Goal: Task Accomplishment & Management: Manage account settings

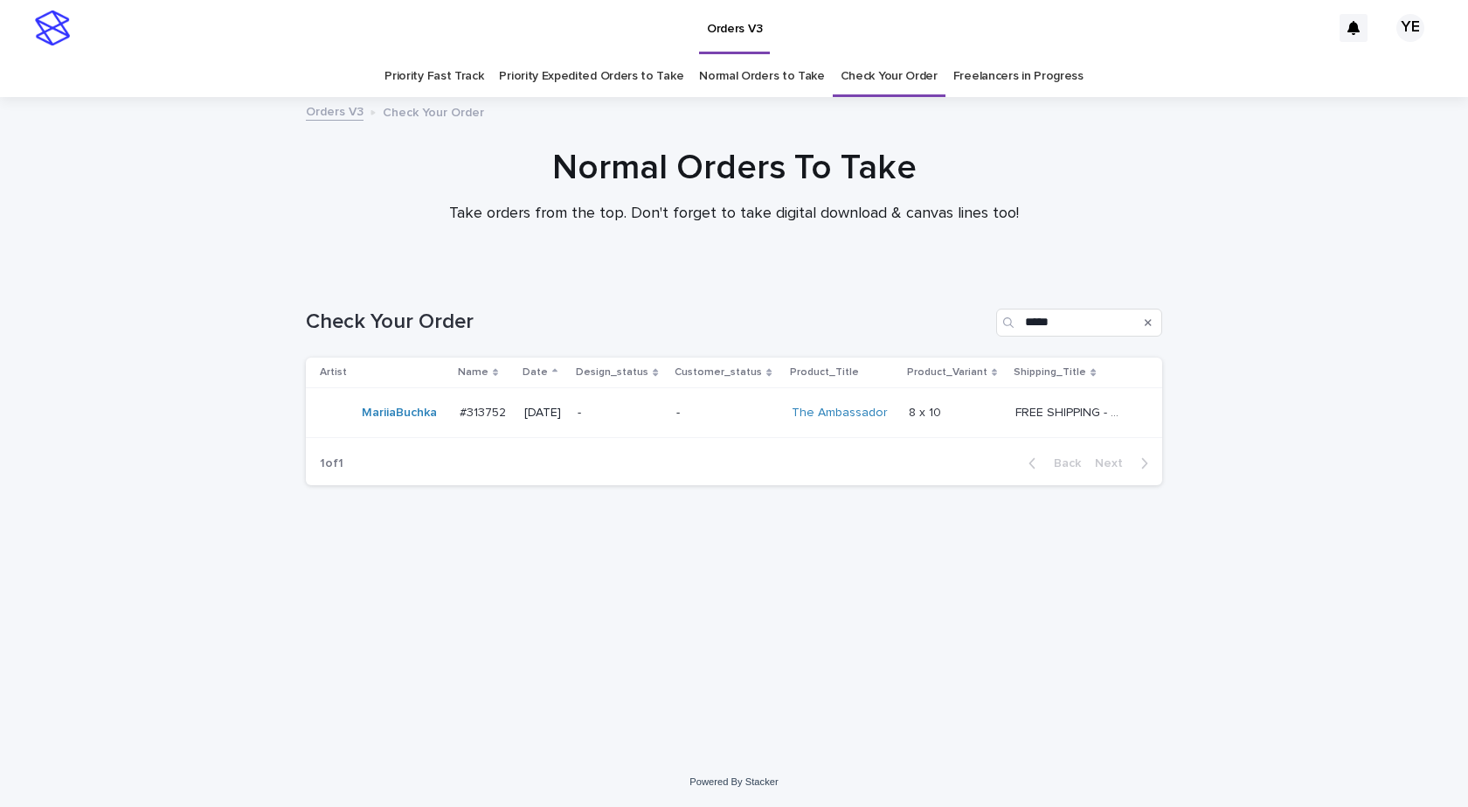
click at [462, 429] on td "#313752 #313752" at bounding box center [485, 413] width 64 height 50
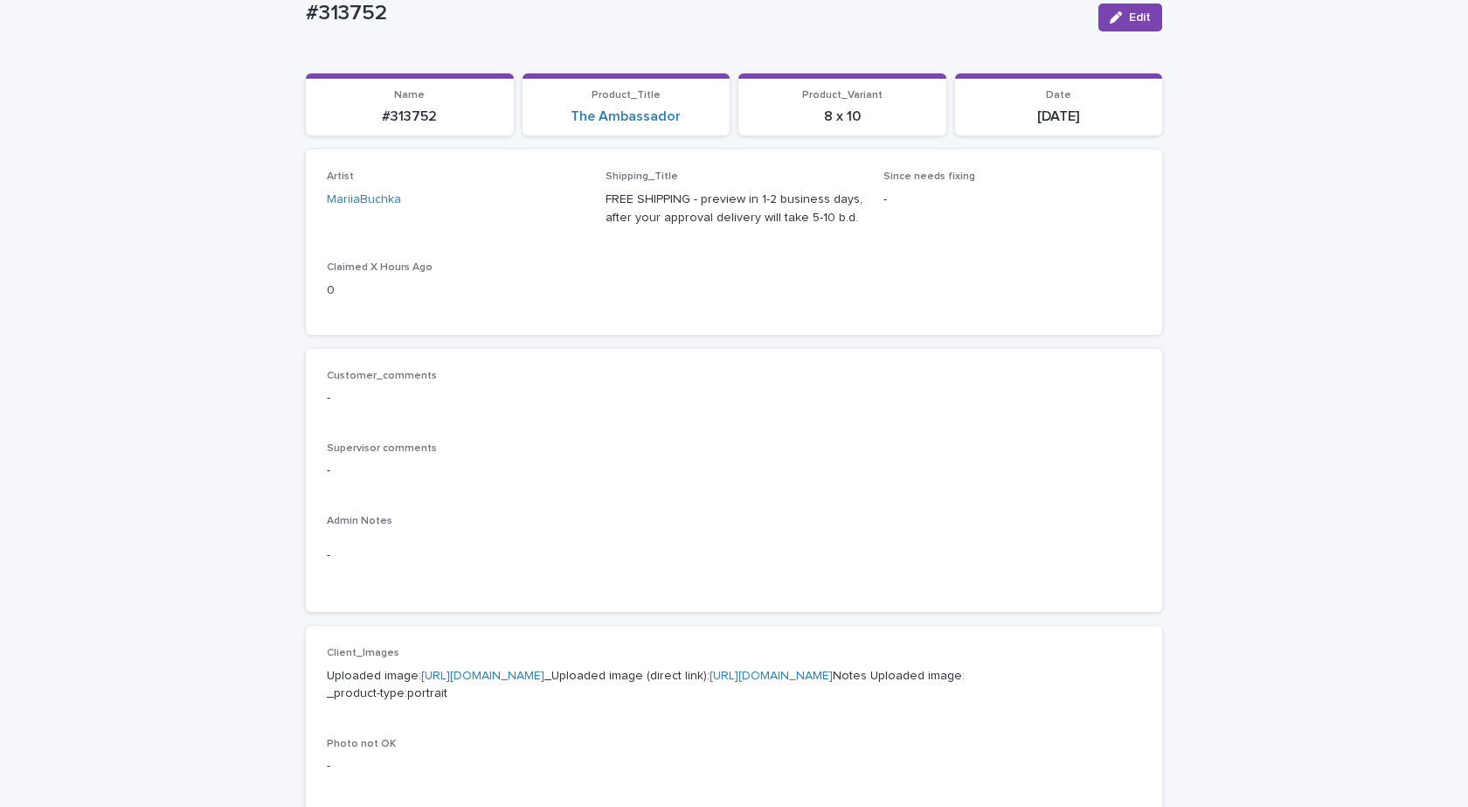
scroll to position [350, 0]
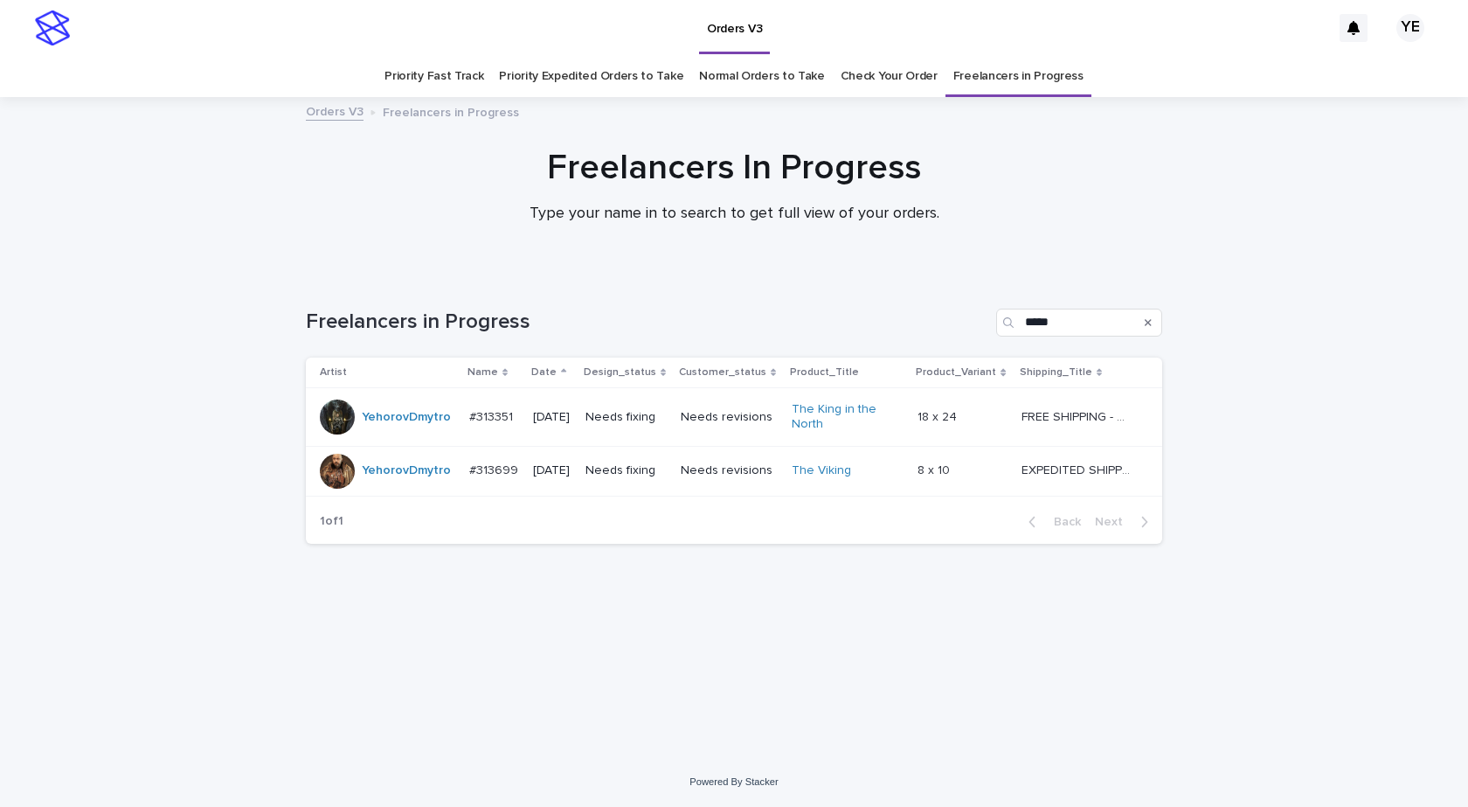
click at [391, 491] on td "YehorovDmytro" at bounding box center [384, 471] width 156 height 50
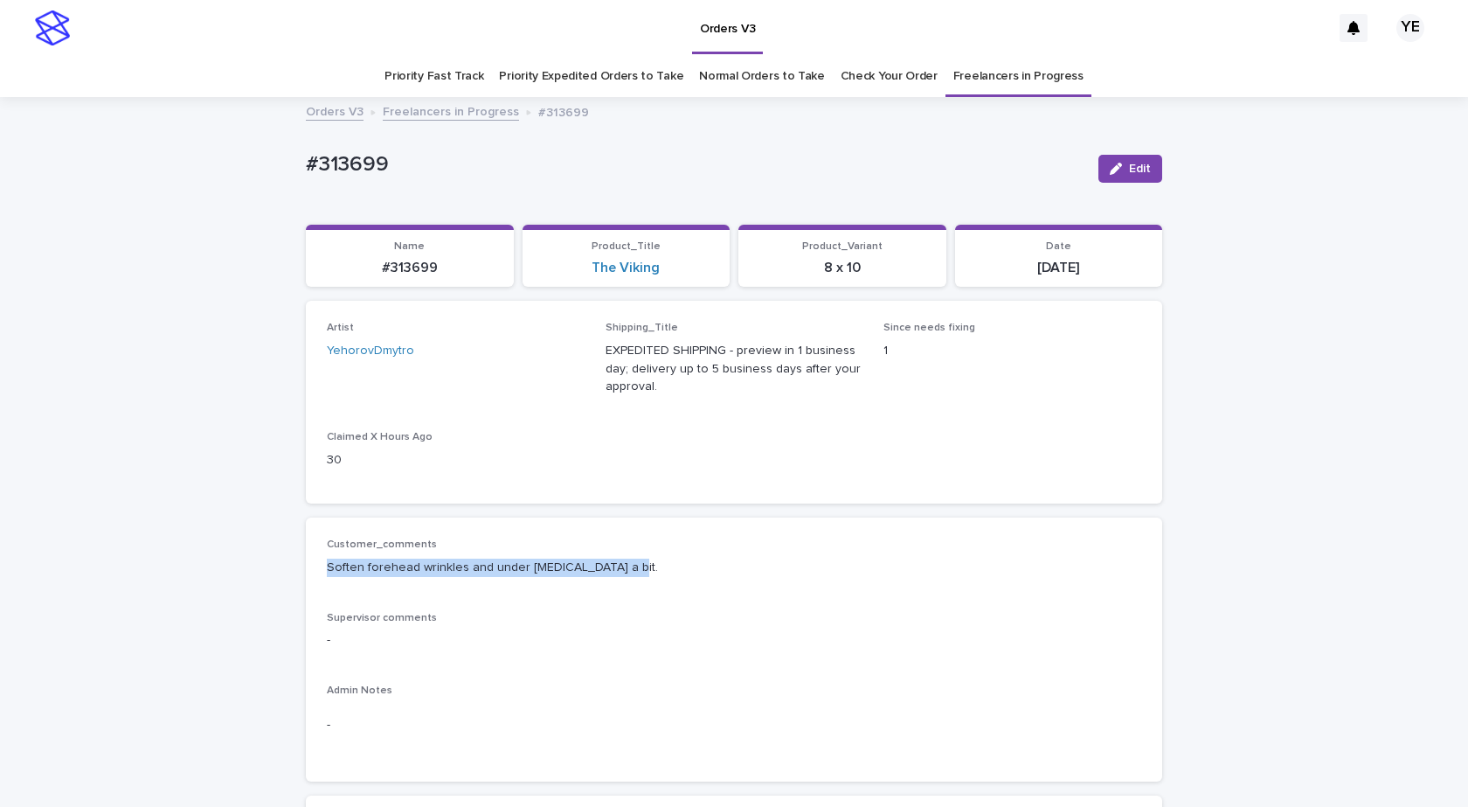
drag, startPoint x: 627, startPoint y: 566, endPoint x: 228, endPoint y: 579, distance: 398.7
copy p "Soften forehead wrinkles and under eye circles a bit."
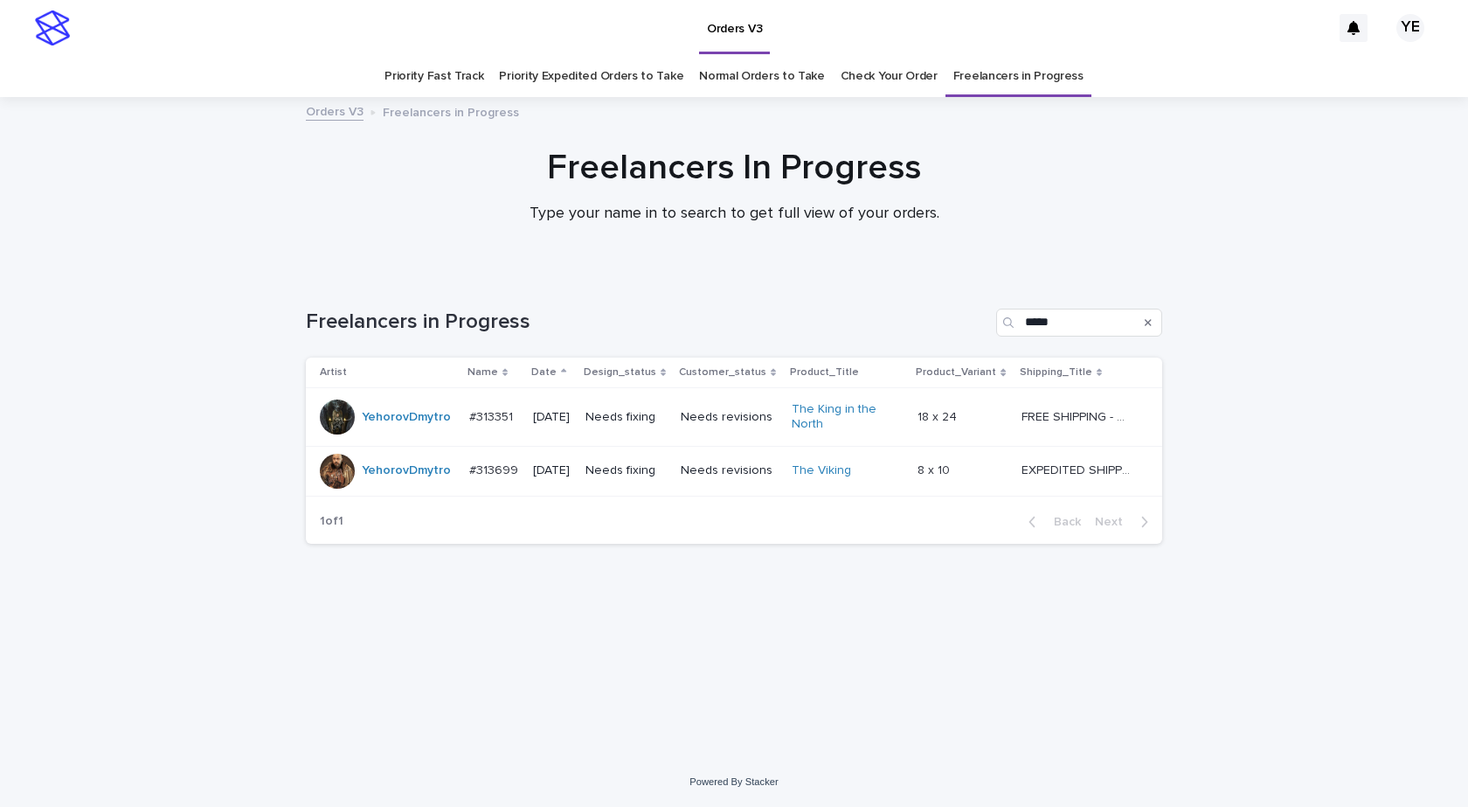
click at [446, 795] on div "Orders V3 YE Priority Fast Track Priority Expedited Orders to Take Normal Order…" at bounding box center [734, 403] width 1468 height 807
click at [391, 497] on div "Artist Name Date Design_status Customer_status Product_Title Product_Variant Sh…" at bounding box center [734, 428] width 856 height 142
click at [393, 493] on td "YehorovDmytro" at bounding box center [384, 471] width 156 height 50
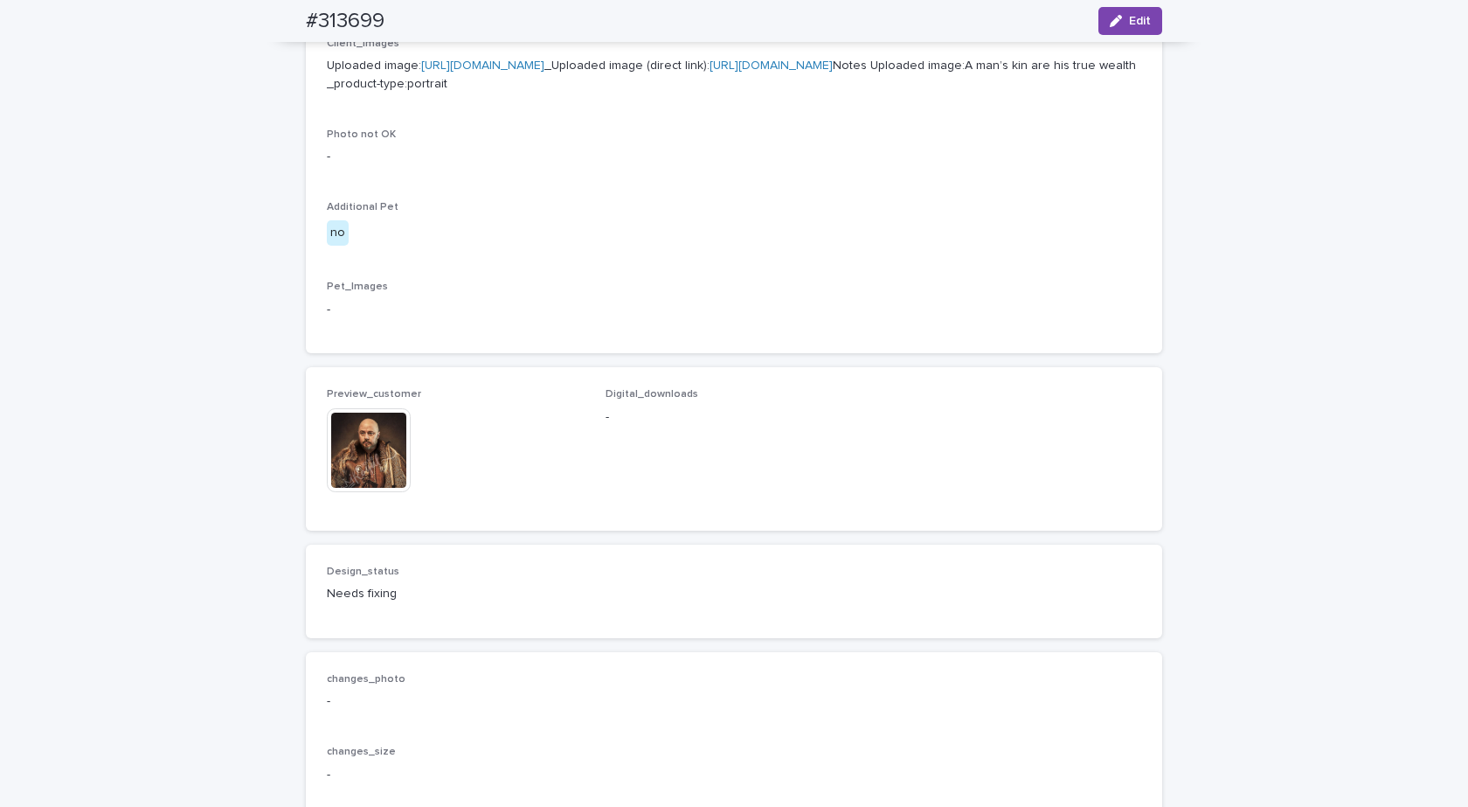
scroll to position [786, 0]
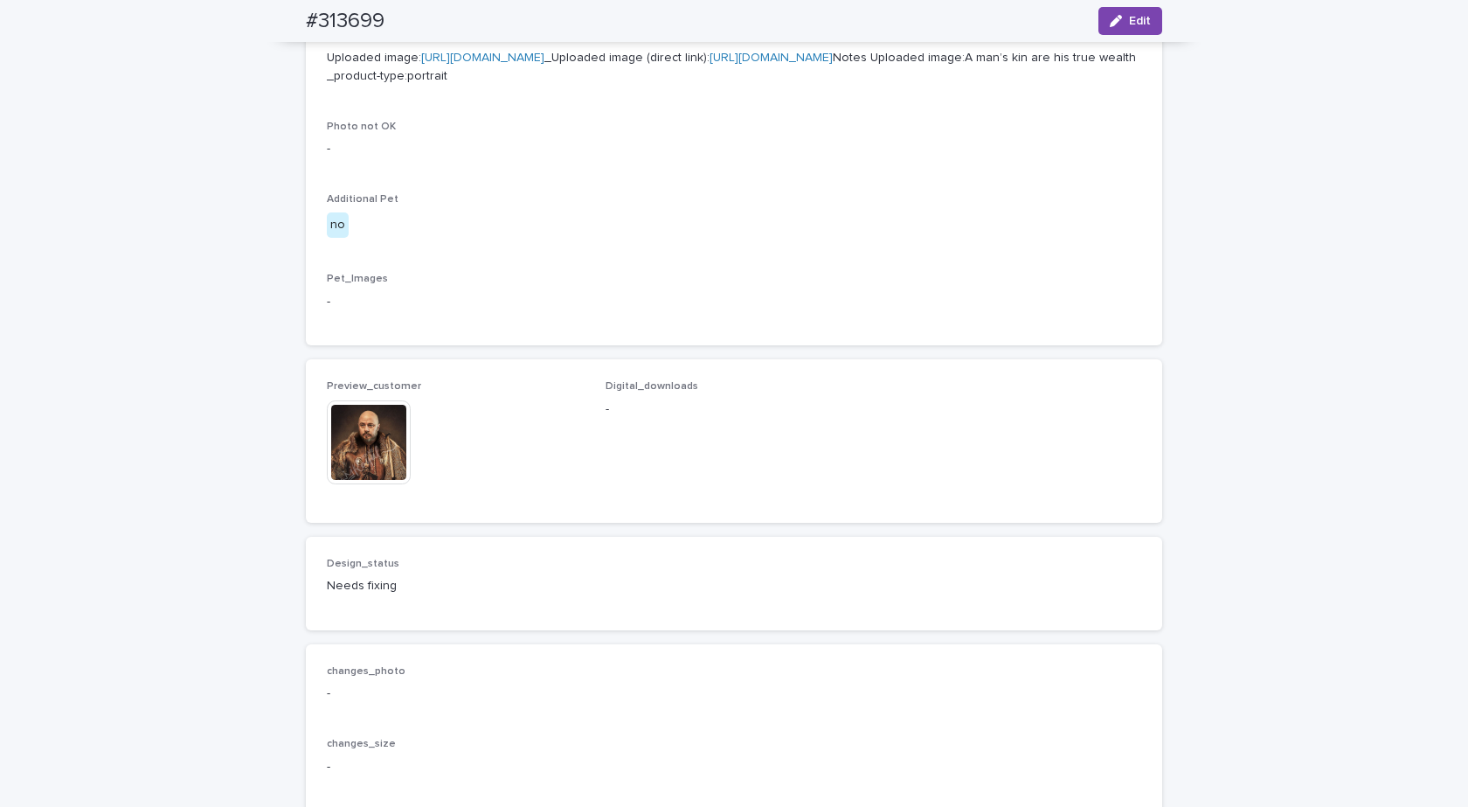
click at [361, 484] on img at bounding box center [369, 442] width 84 height 84
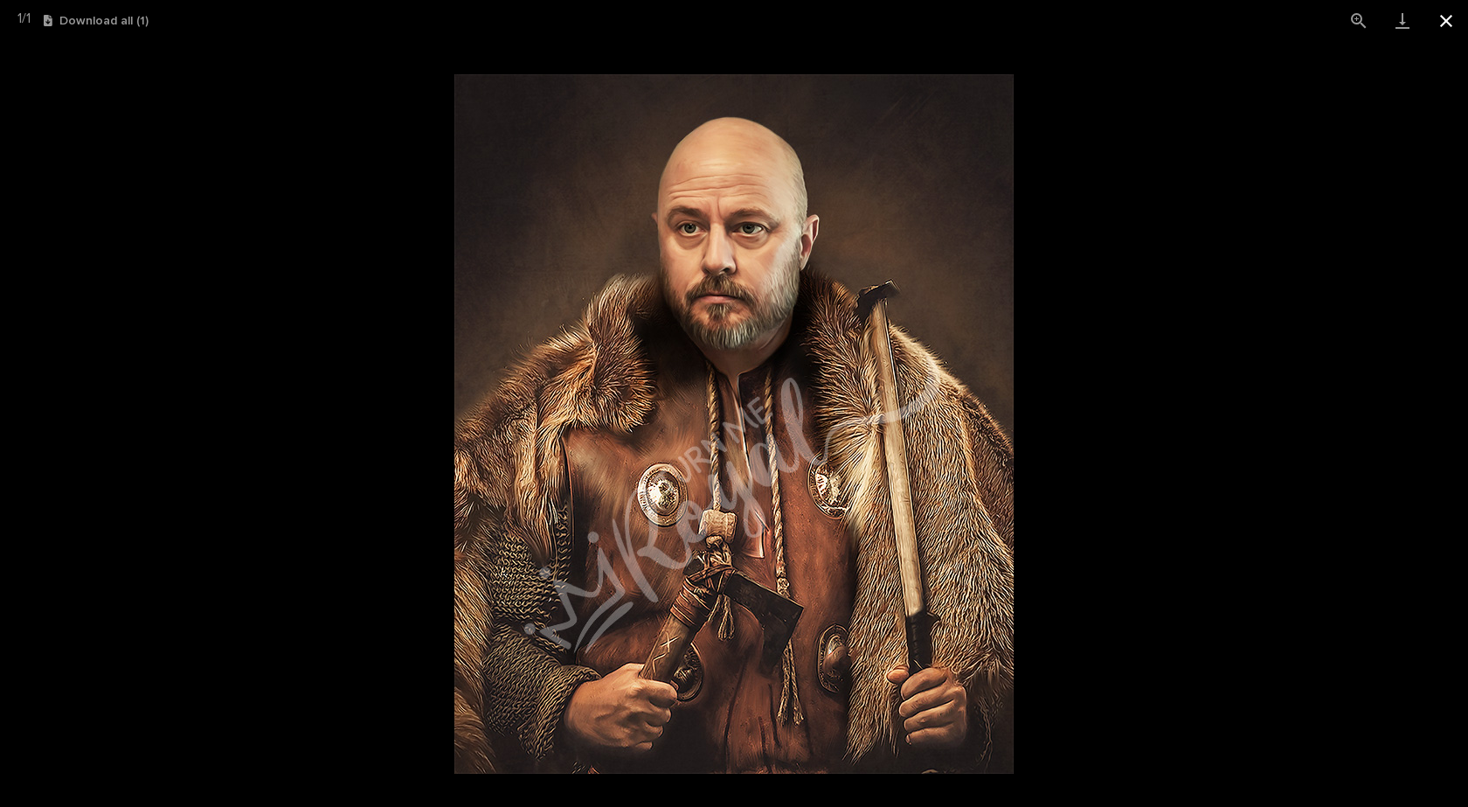
click at [1445, 12] on button "Close gallery" at bounding box center [1446, 20] width 44 height 41
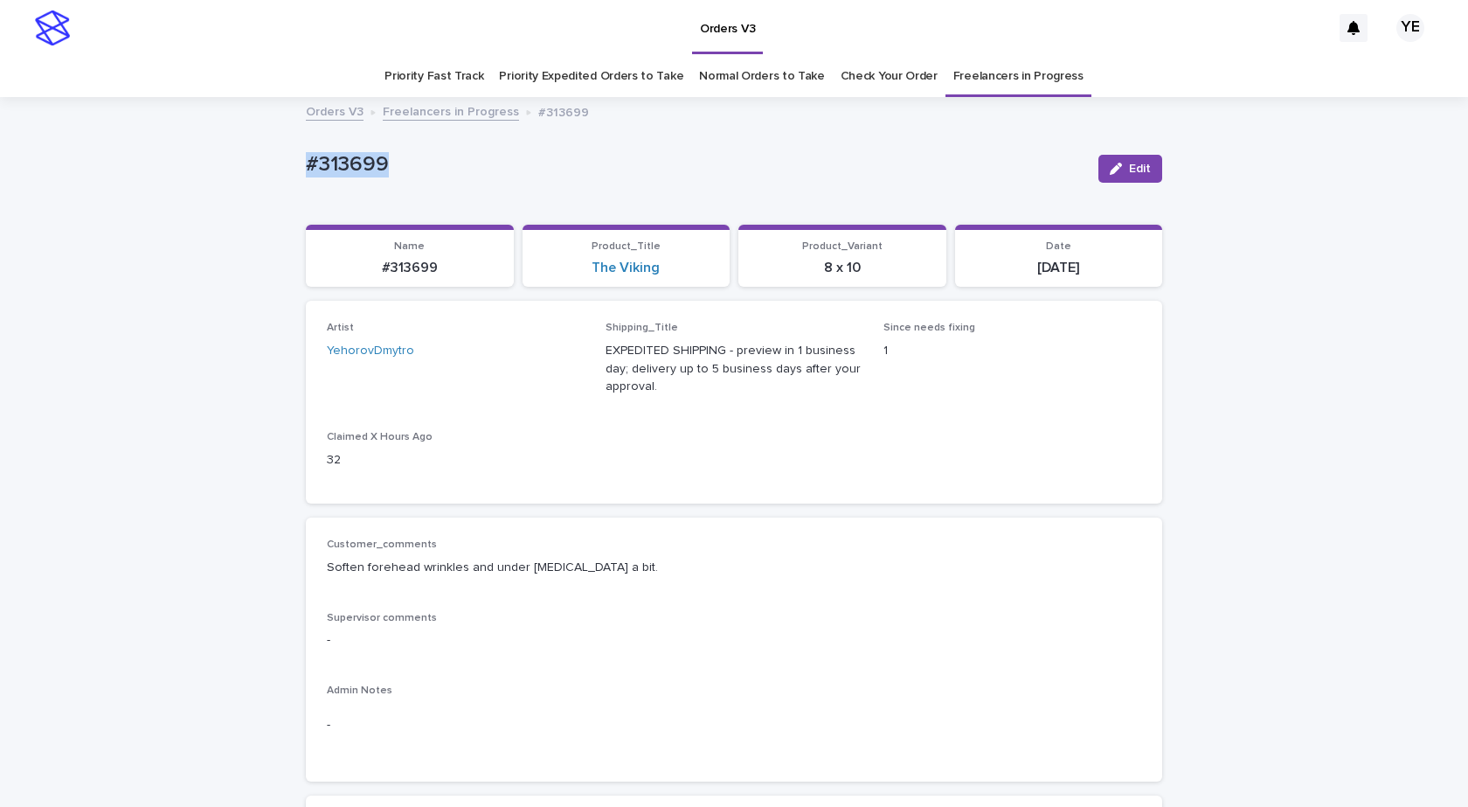
drag, startPoint x: 420, startPoint y: 181, endPoint x: 163, endPoint y: 165, distance: 258.3
copy p "#313699"
click at [1103, 163] on button "Edit" at bounding box center [1130, 169] width 64 height 28
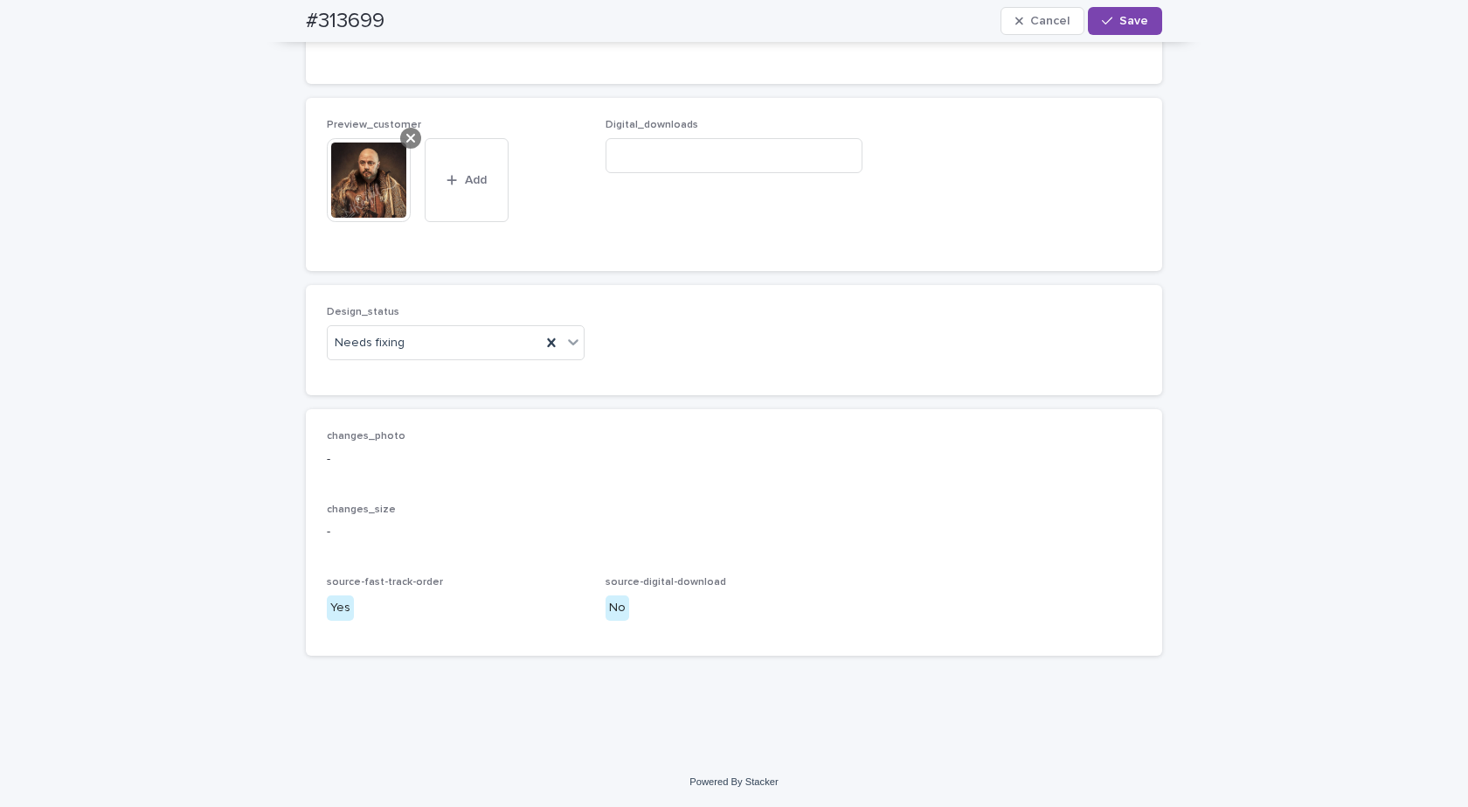
click at [400, 137] on div at bounding box center [410, 138] width 21 height 21
click at [405, 338] on div "Needs fixing" at bounding box center [434, 343] width 213 height 29
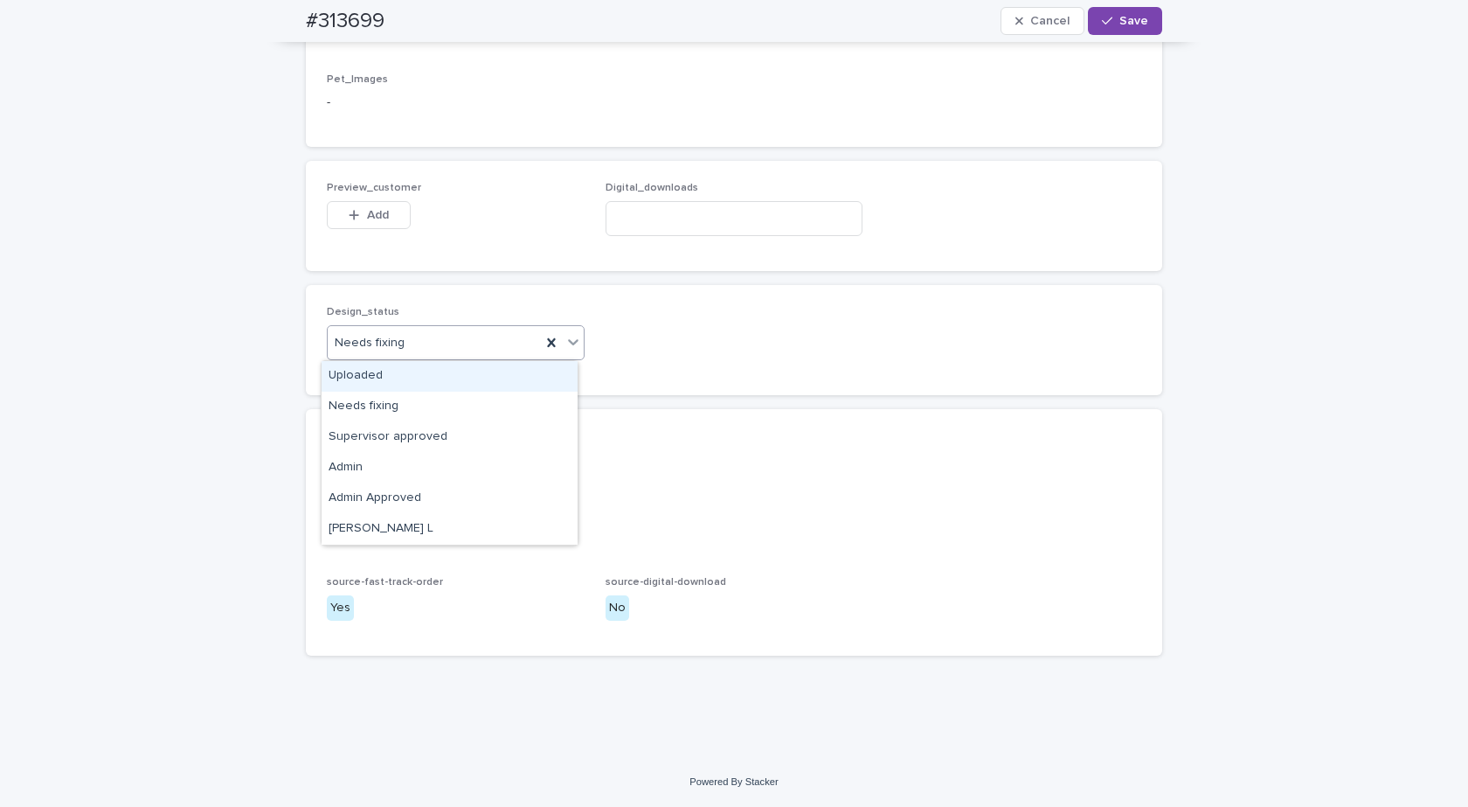
click at [371, 371] on div "Uploaded" at bounding box center [450, 376] width 256 height 31
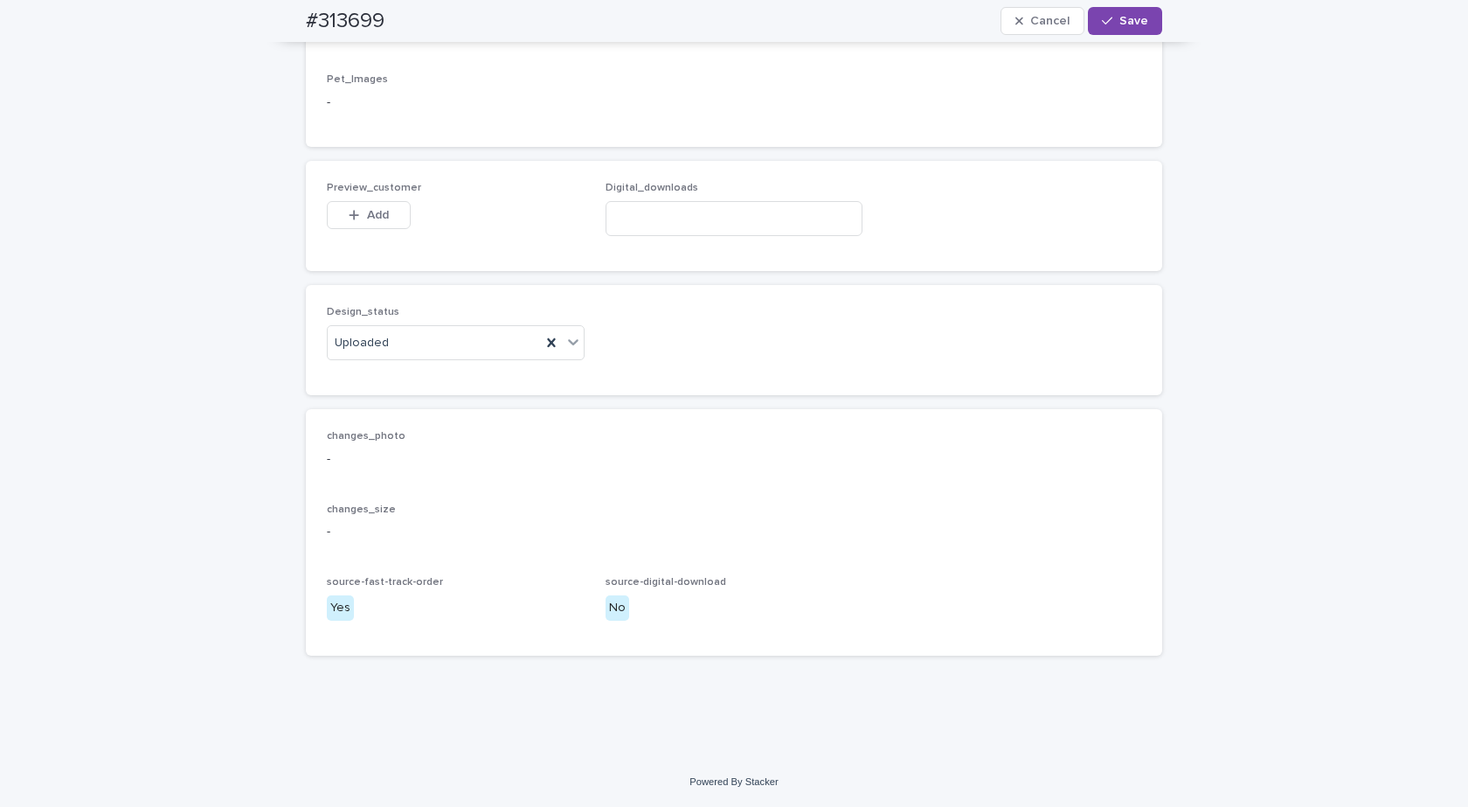
click at [348, 224] on button "Add" at bounding box center [369, 215] width 84 height 28
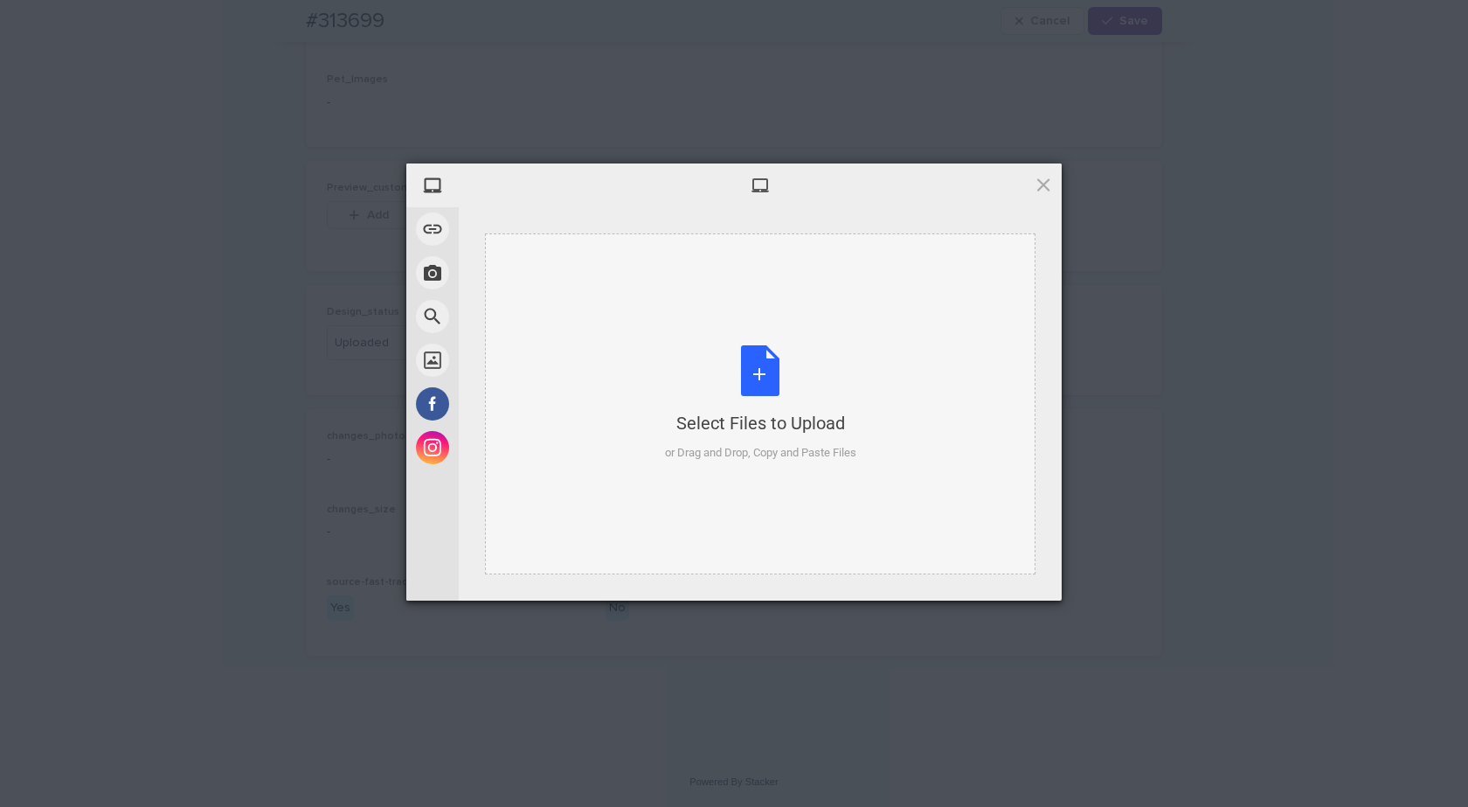
click at [758, 420] on div "Select Files to Upload" at bounding box center [760, 423] width 191 height 24
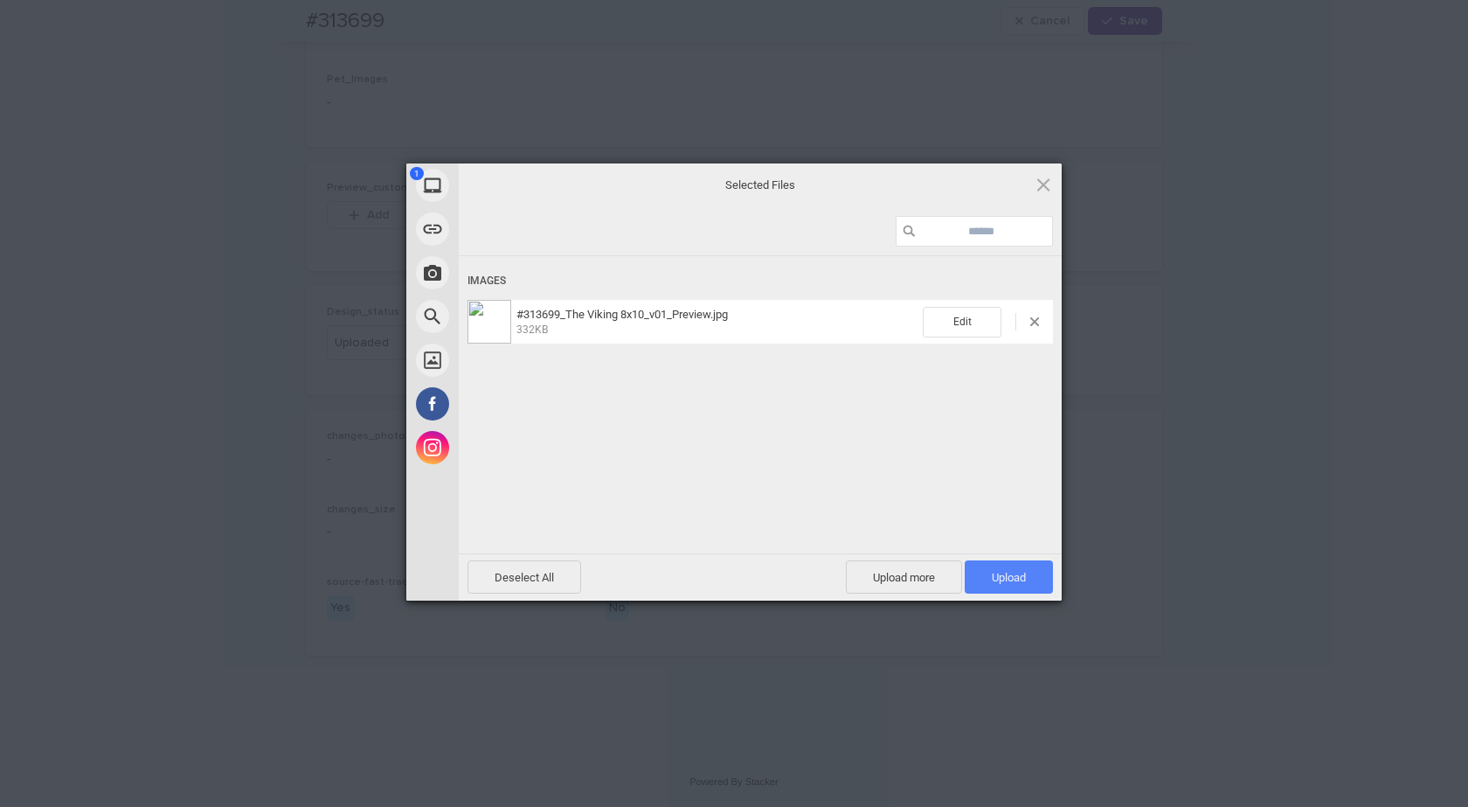
click at [987, 571] on span "Upload 1" at bounding box center [1009, 576] width 88 height 33
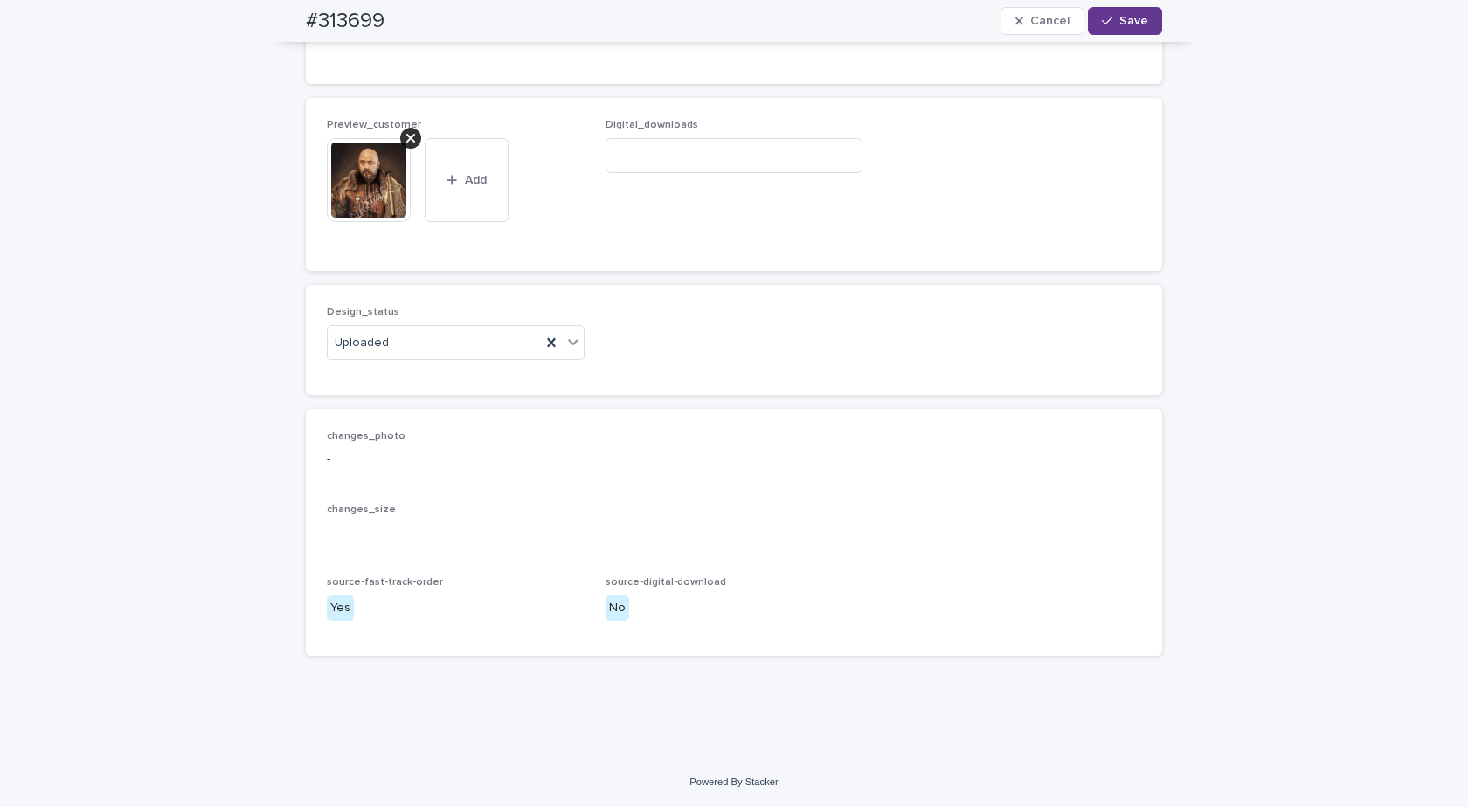
click at [1122, 15] on span "Save" at bounding box center [1133, 21] width 29 height 12
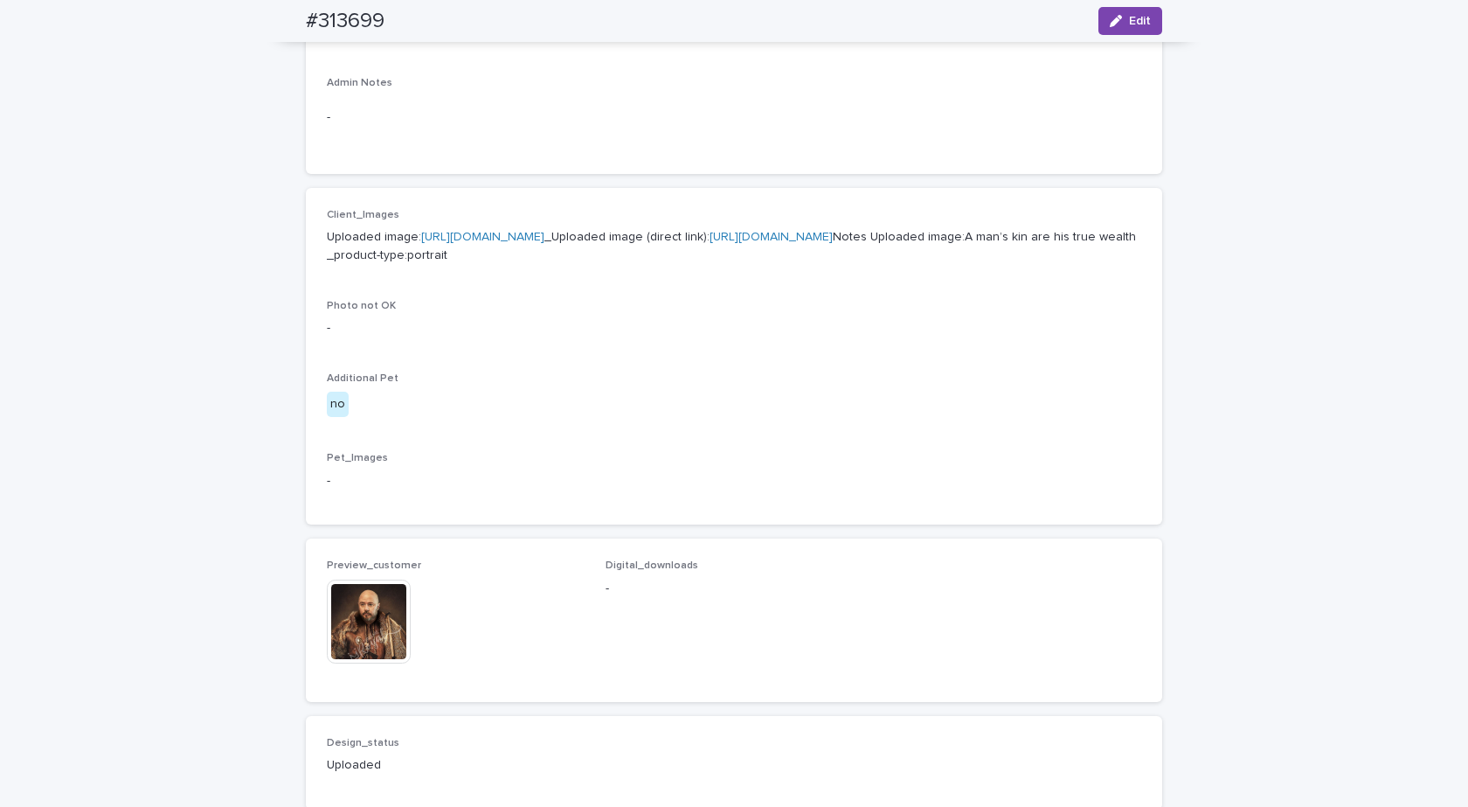
scroll to position [874, 0]
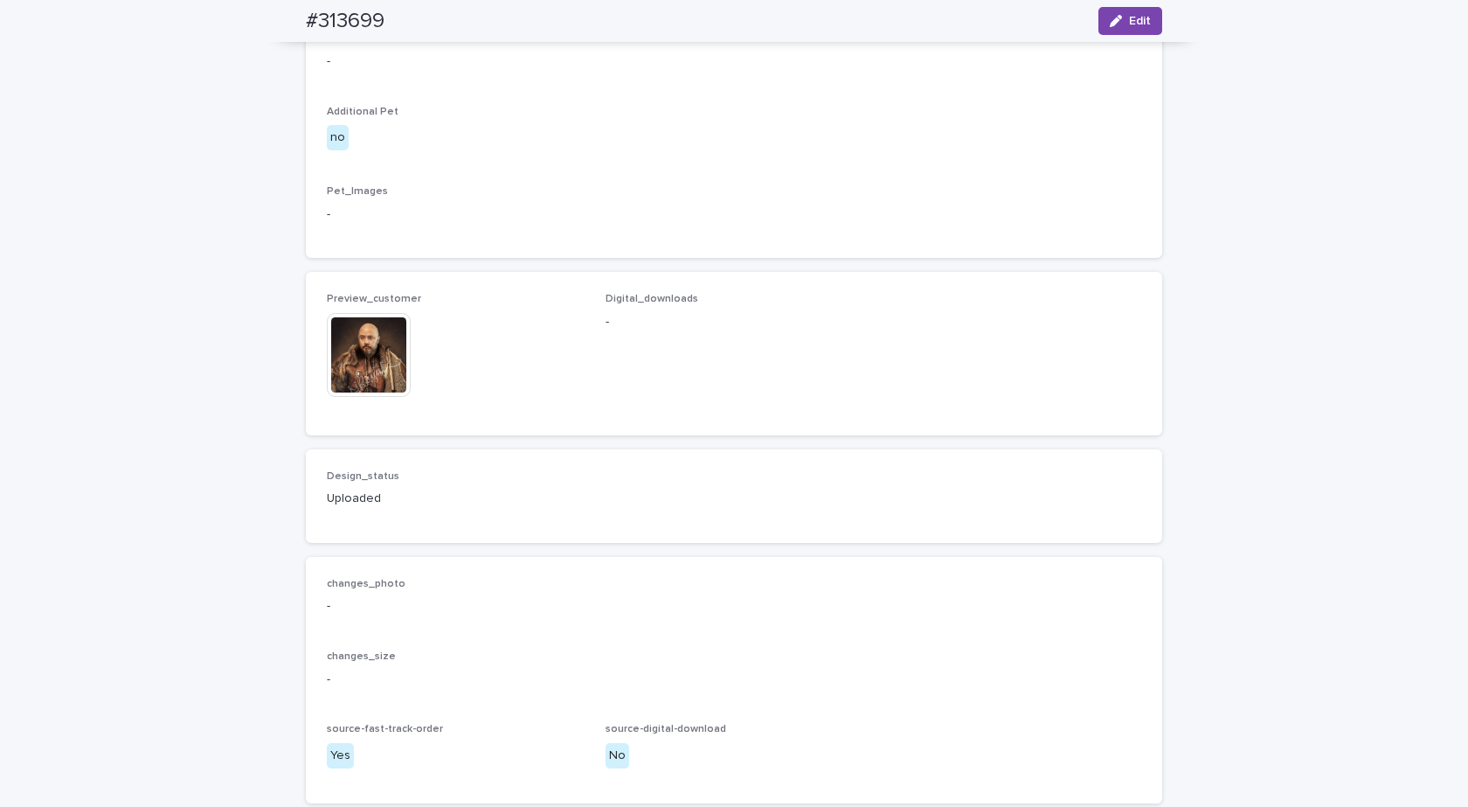
click at [363, 397] on img at bounding box center [369, 355] width 84 height 84
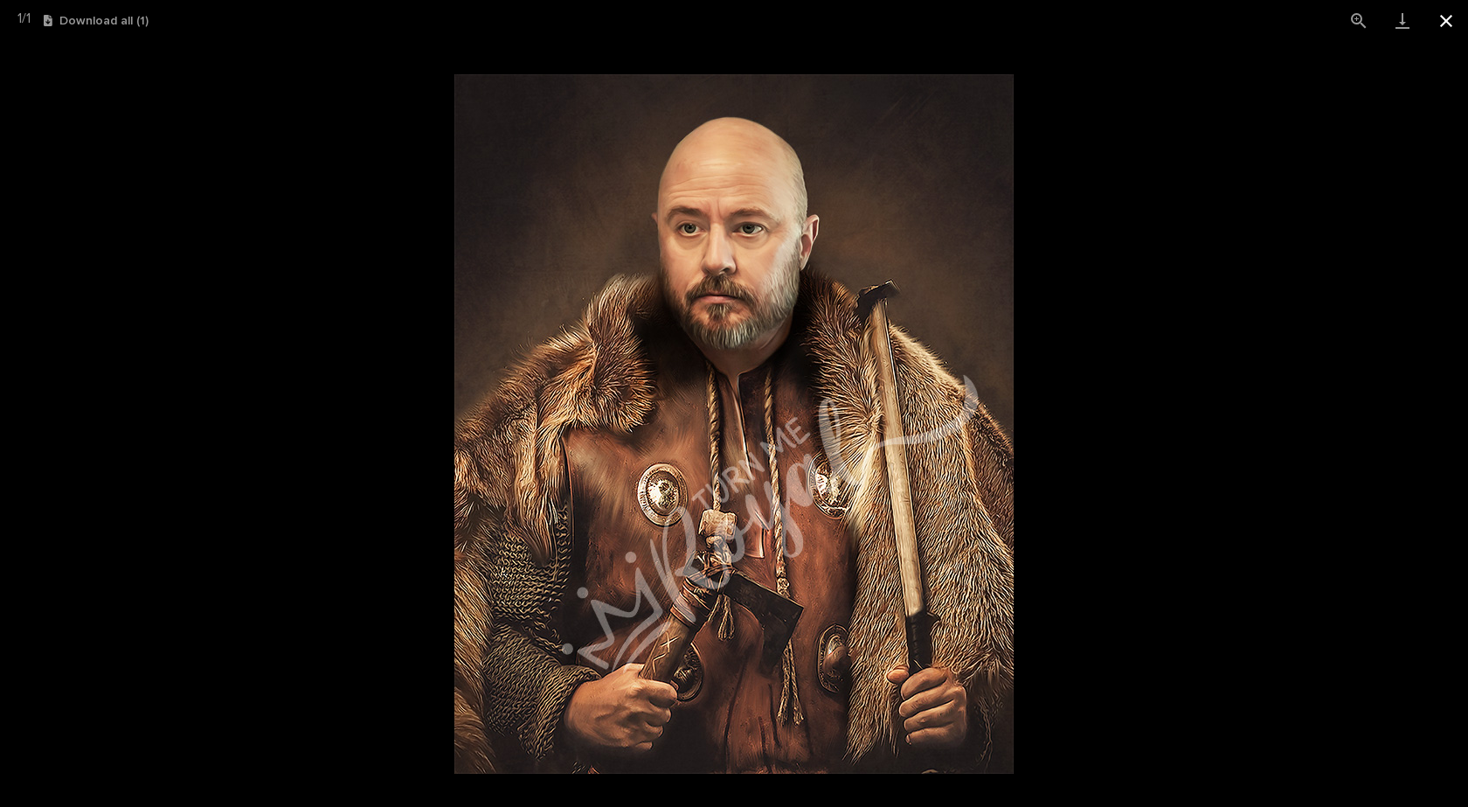
click at [1447, 18] on button "Close gallery" at bounding box center [1446, 20] width 44 height 41
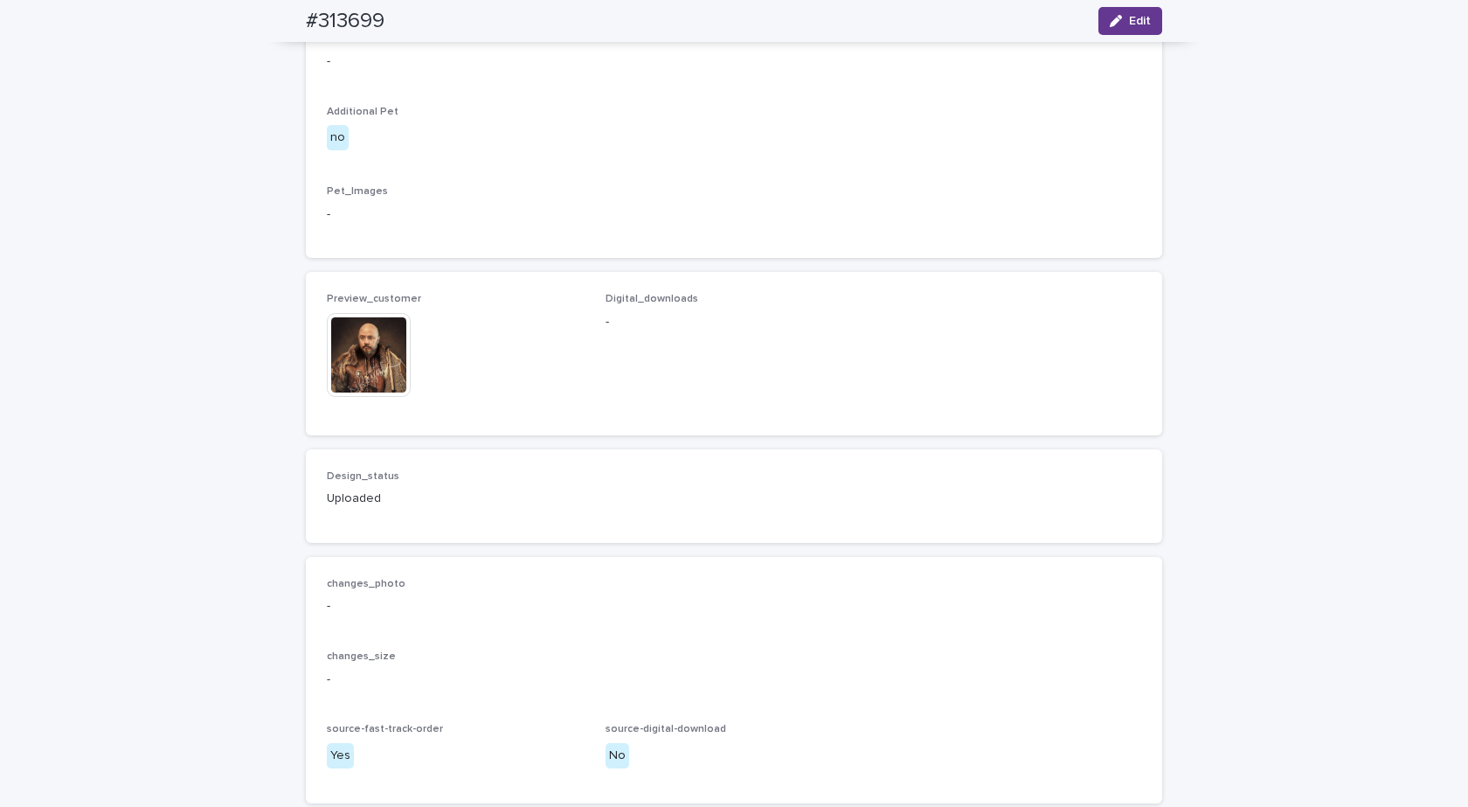
click at [1129, 18] on span "Edit" at bounding box center [1140, 21] width 22 height 12
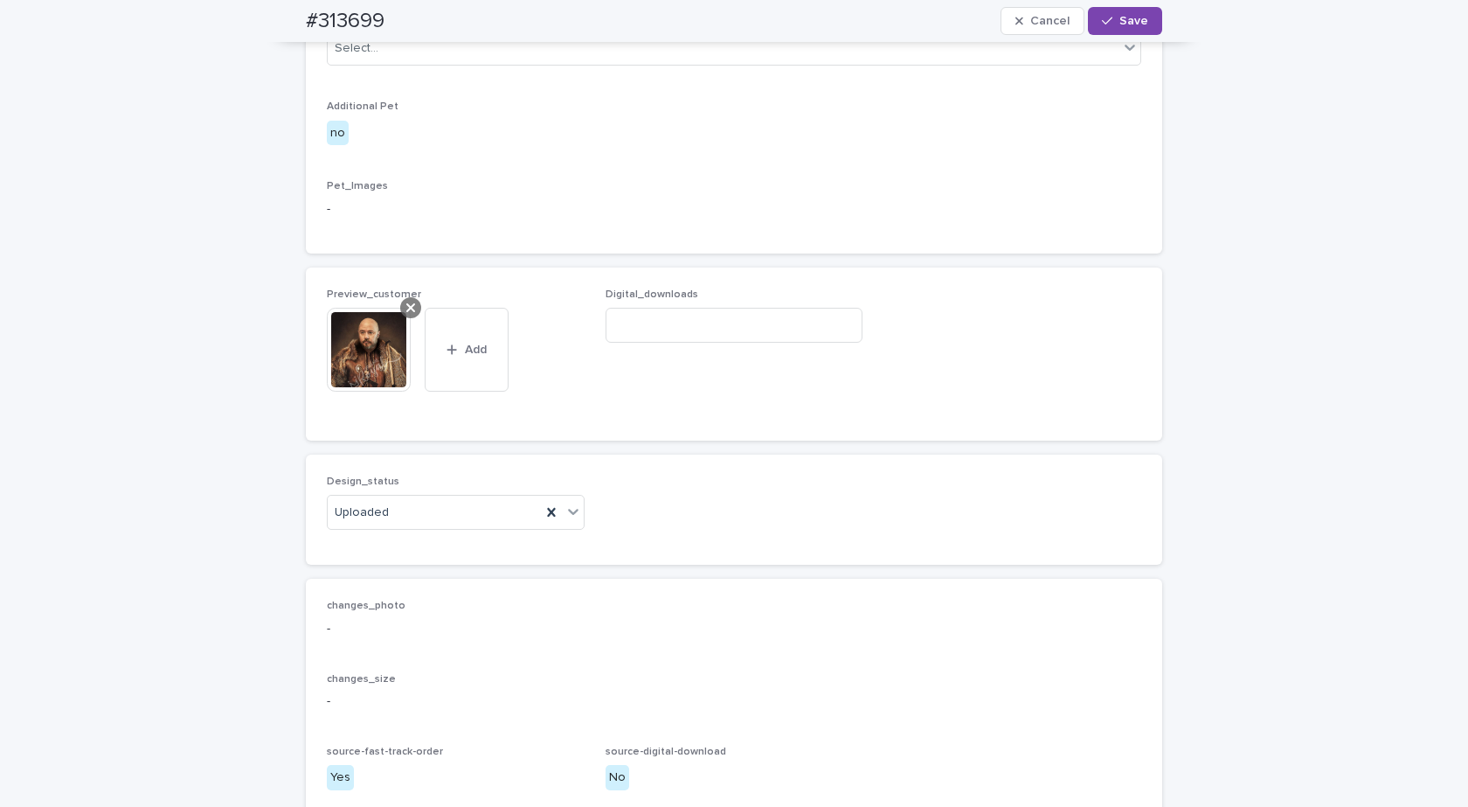
click at [406, 315] on icon at bounding box center [410, 308] width 9 height 14
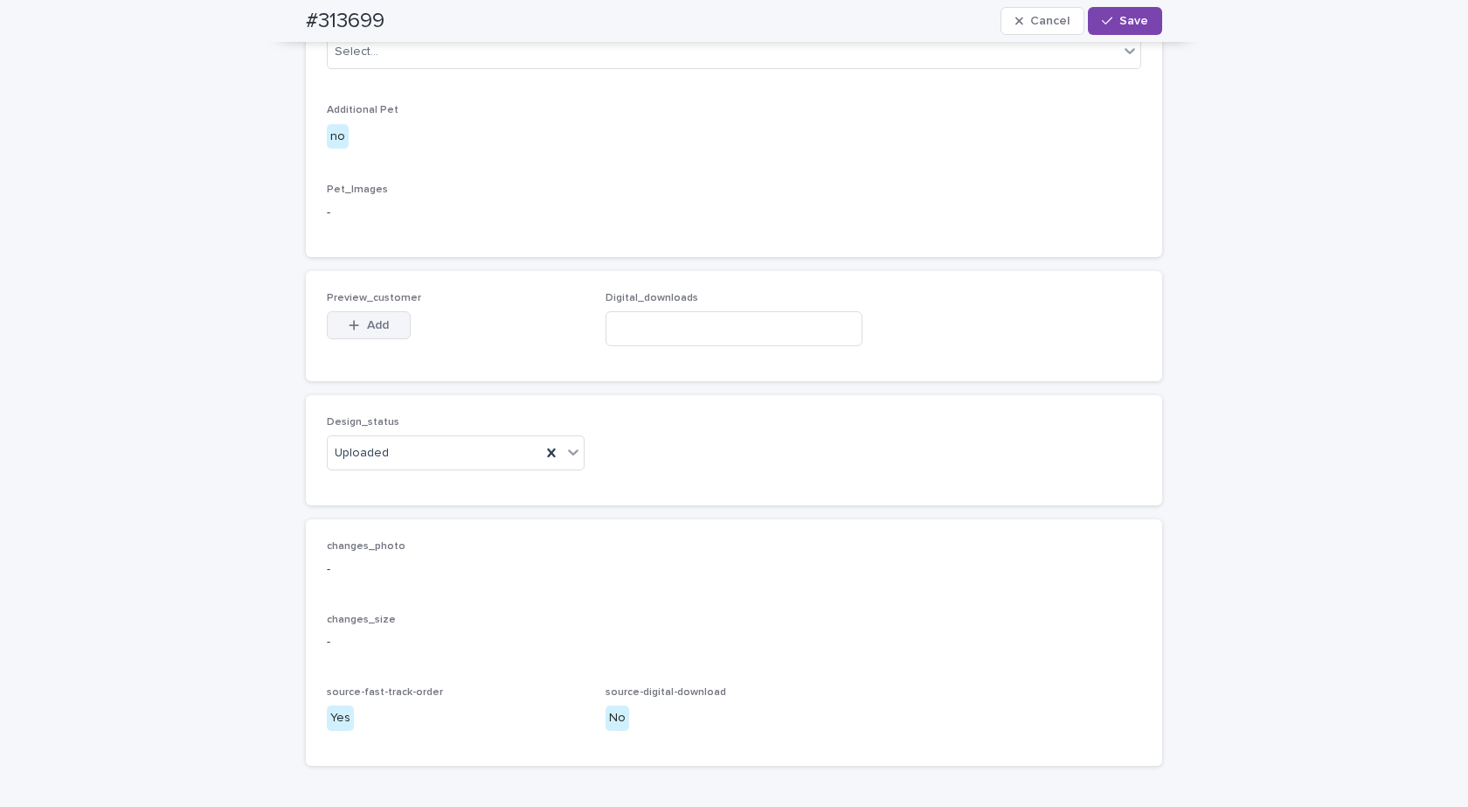
scroll to position [864, 0]
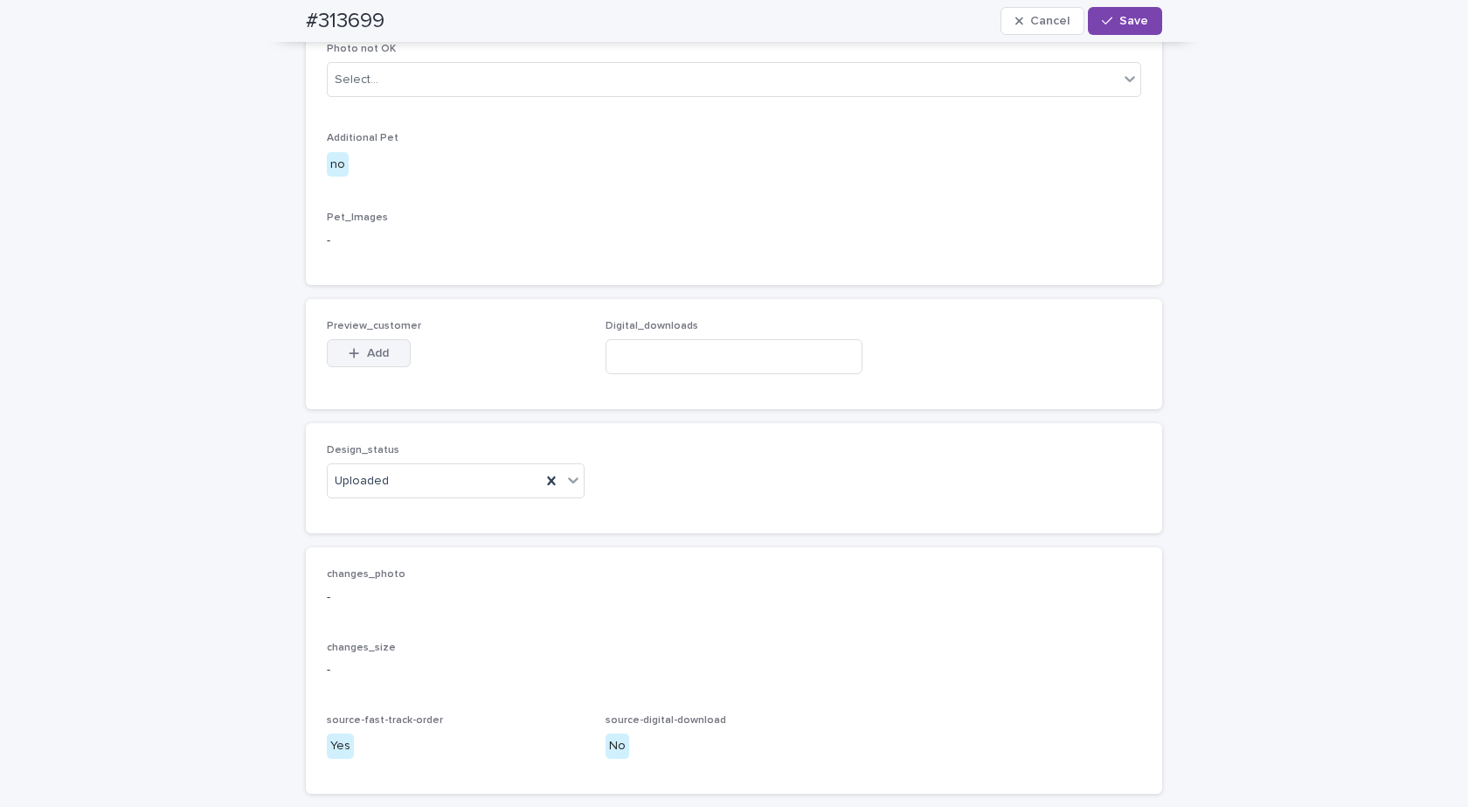
click at [367, 359] on span "Add" at bounding box center [378, 353] width 22 height 12
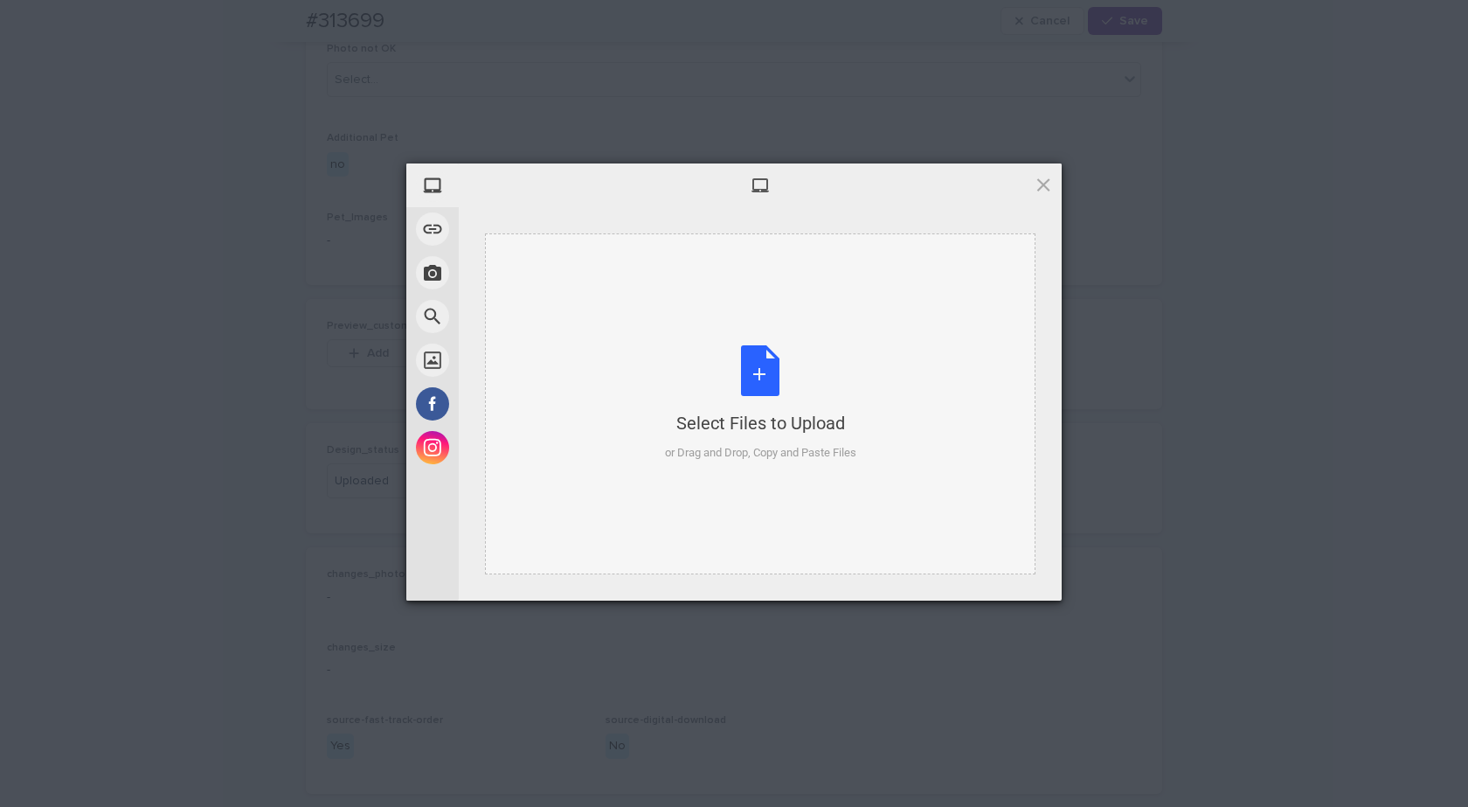
click at [777, 378] on div "Select Files to Upload or Drag and Drop, Copy and Paste Files" at bounding box center [760, 403] width 191 height 116
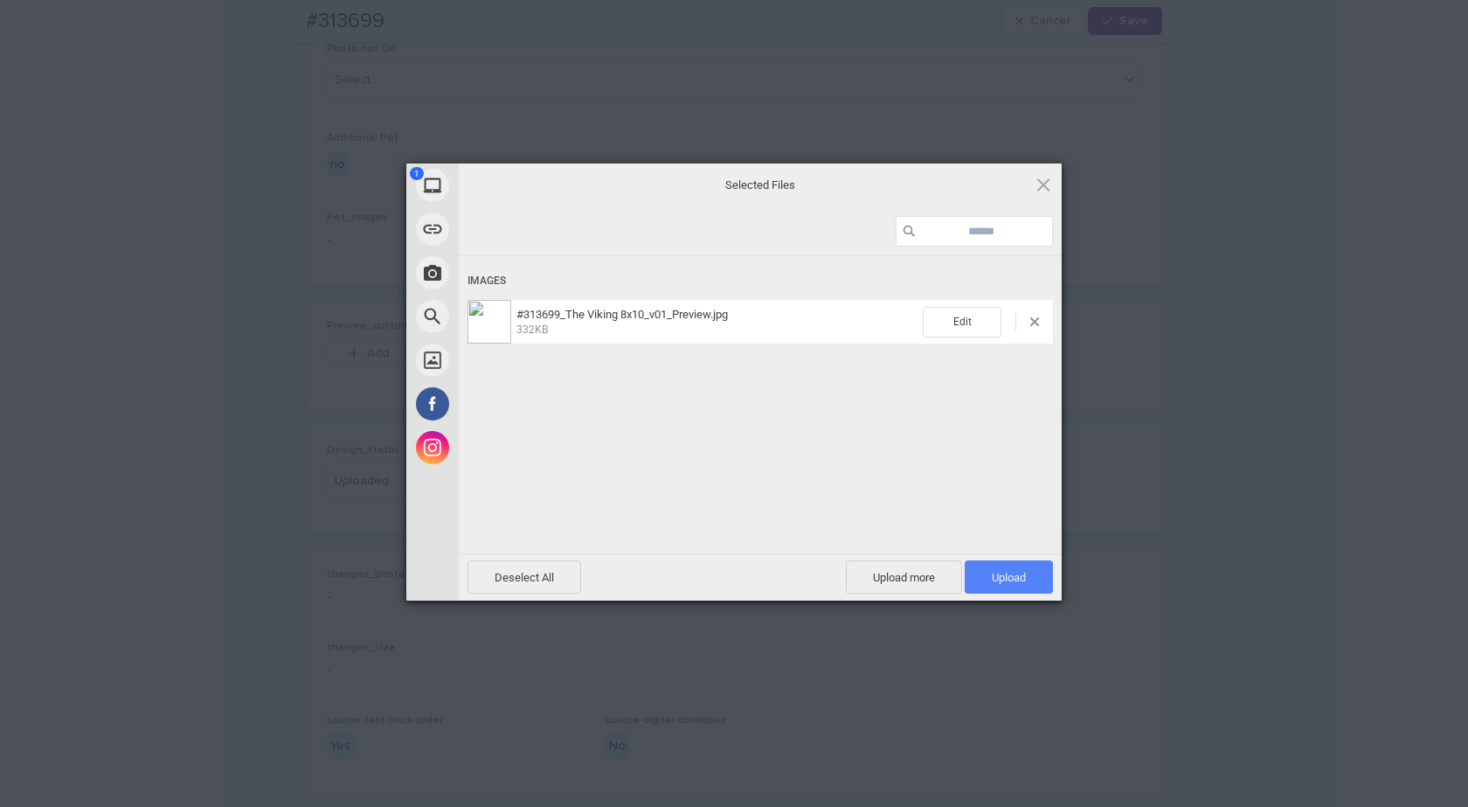
click at [1030, 578] on span "Upload 1" at bounding box center [1009, 576] width 88 height 33
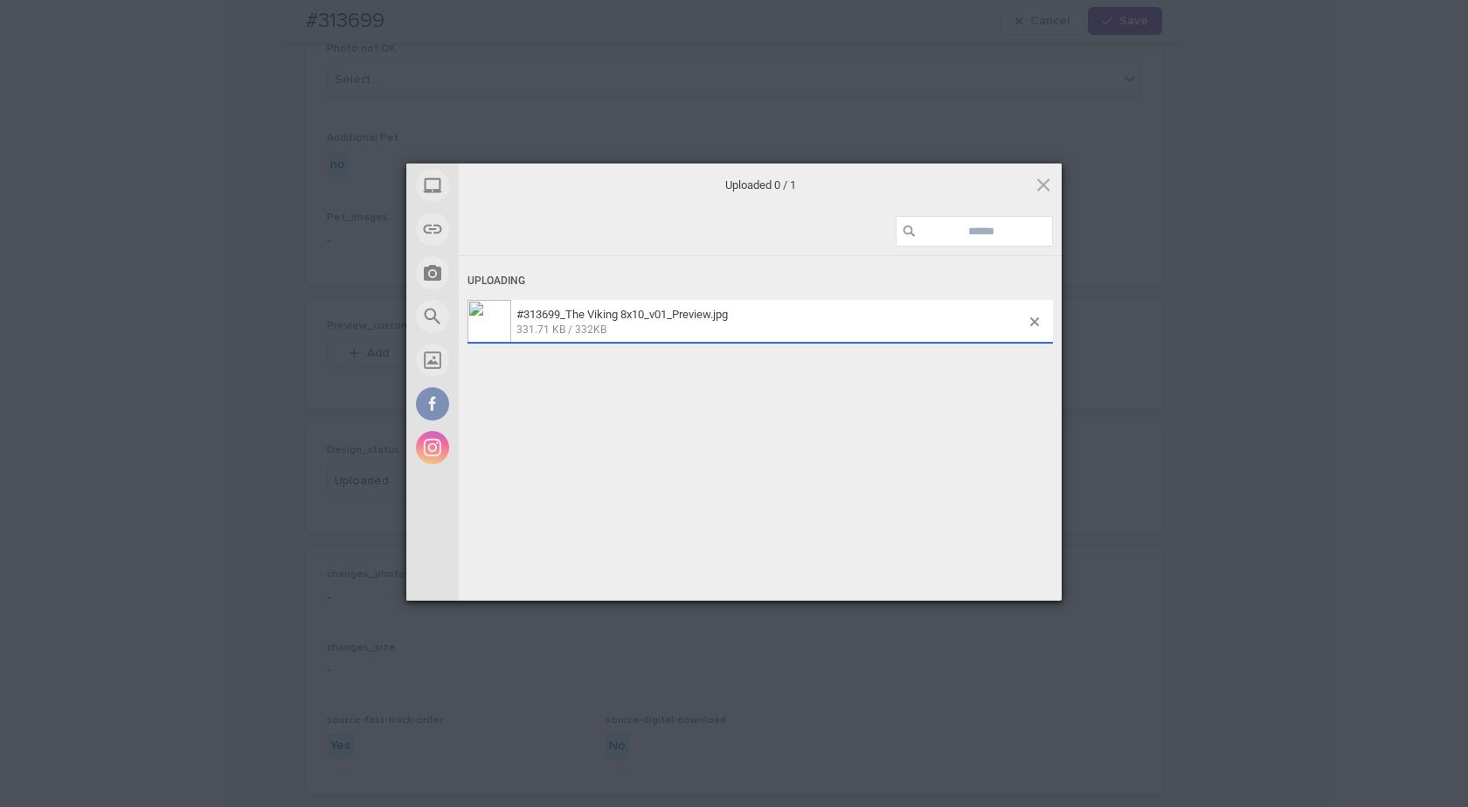
scroll to position [896, 0]
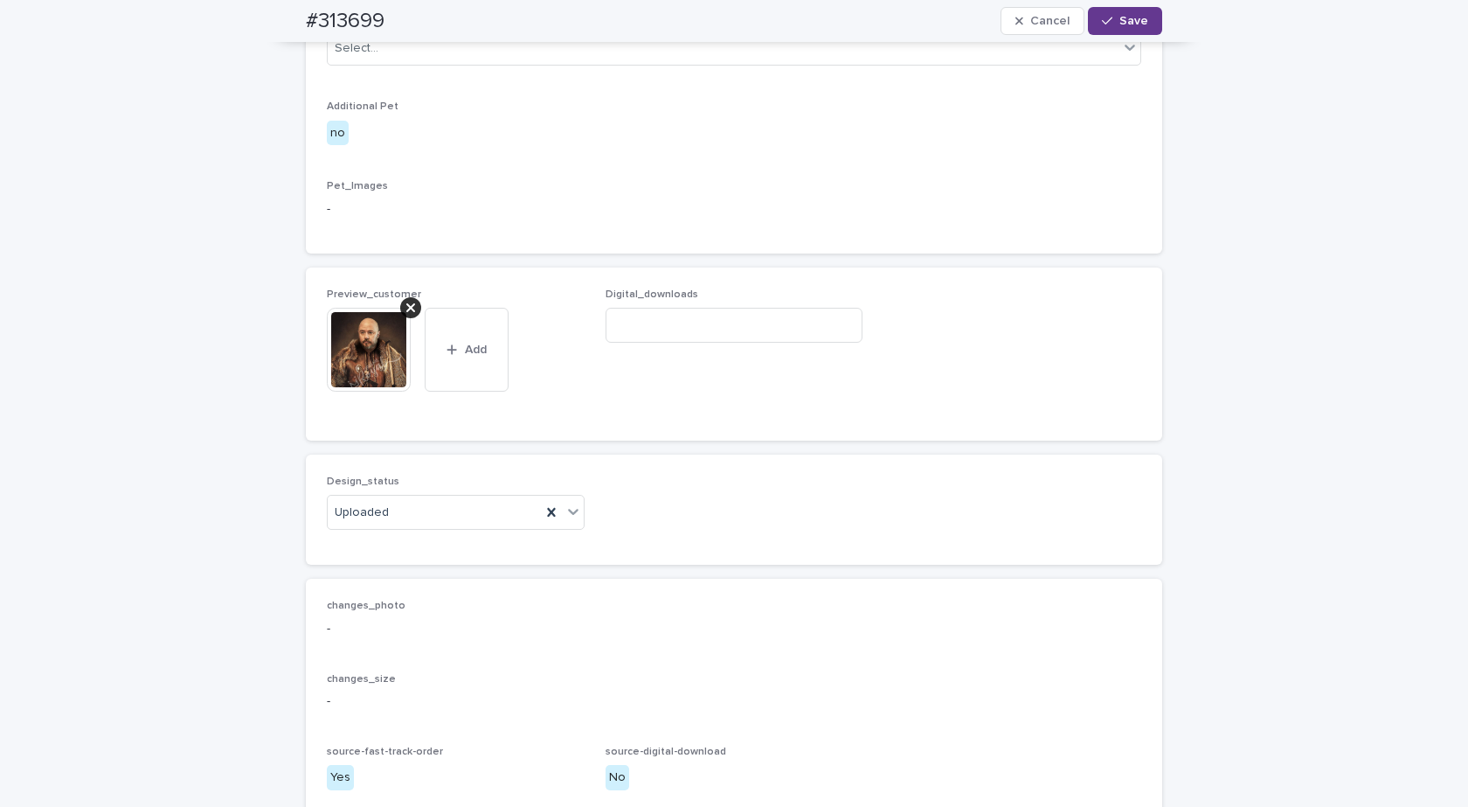
click at [1138, 24] on span "Save" at bounding box center [1133, 21] width 29 height 12
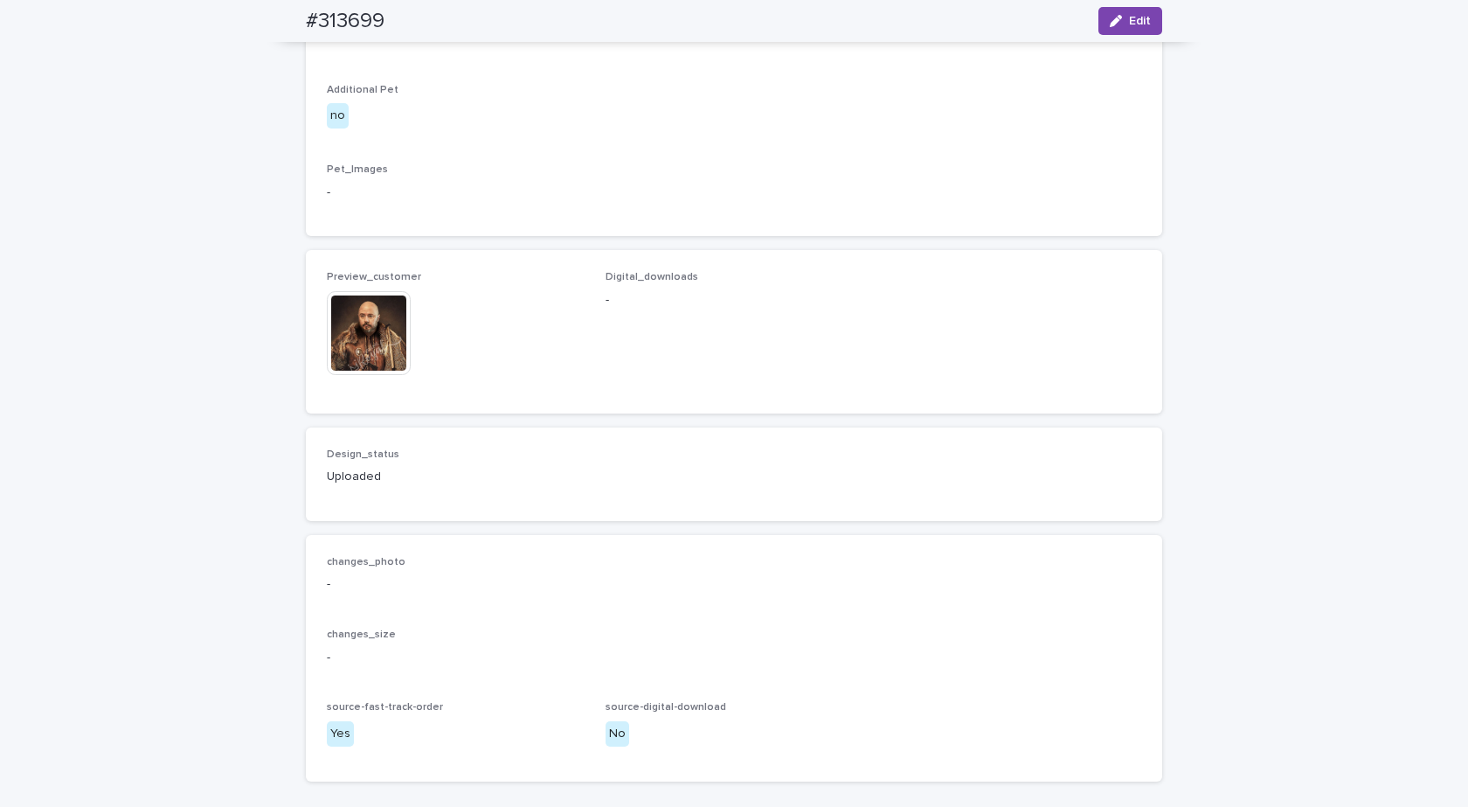
scroll to position [874, 0]
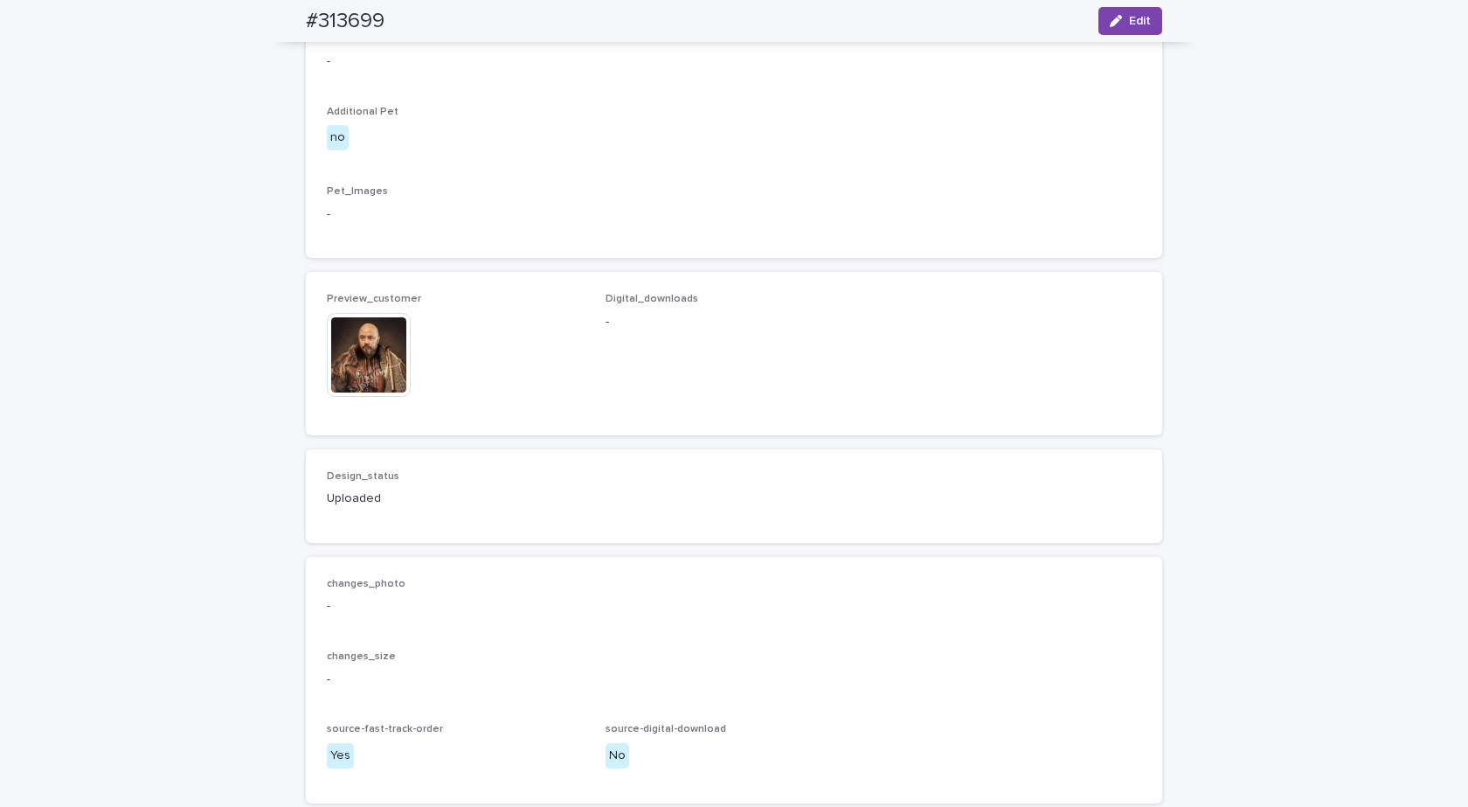
click at [331, 397] on img at bounding box center [369, 355] width 84 height 84
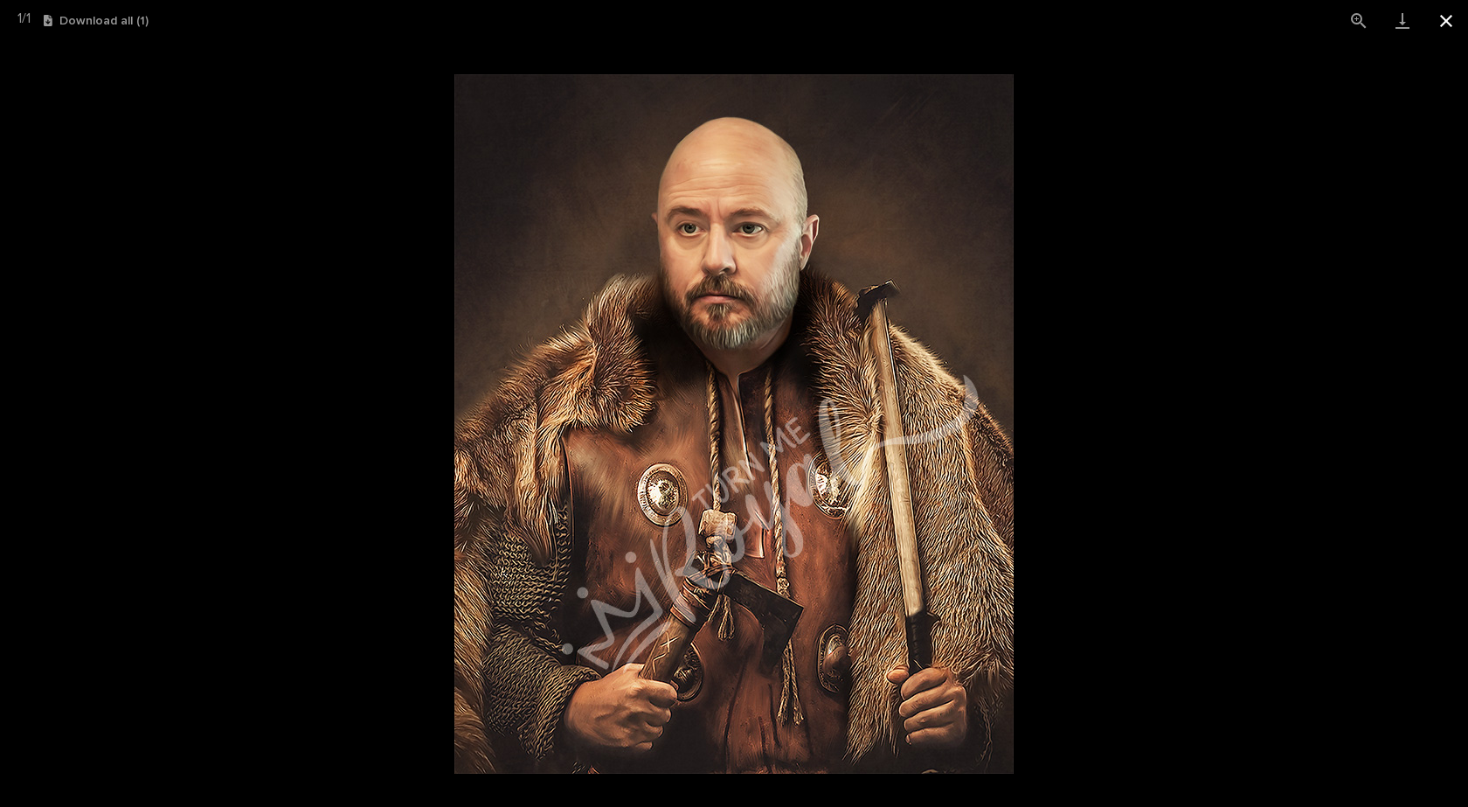
click at [1446, 25] on button "Close gallery" at bounding box center [1446, 20] width 44 height 41
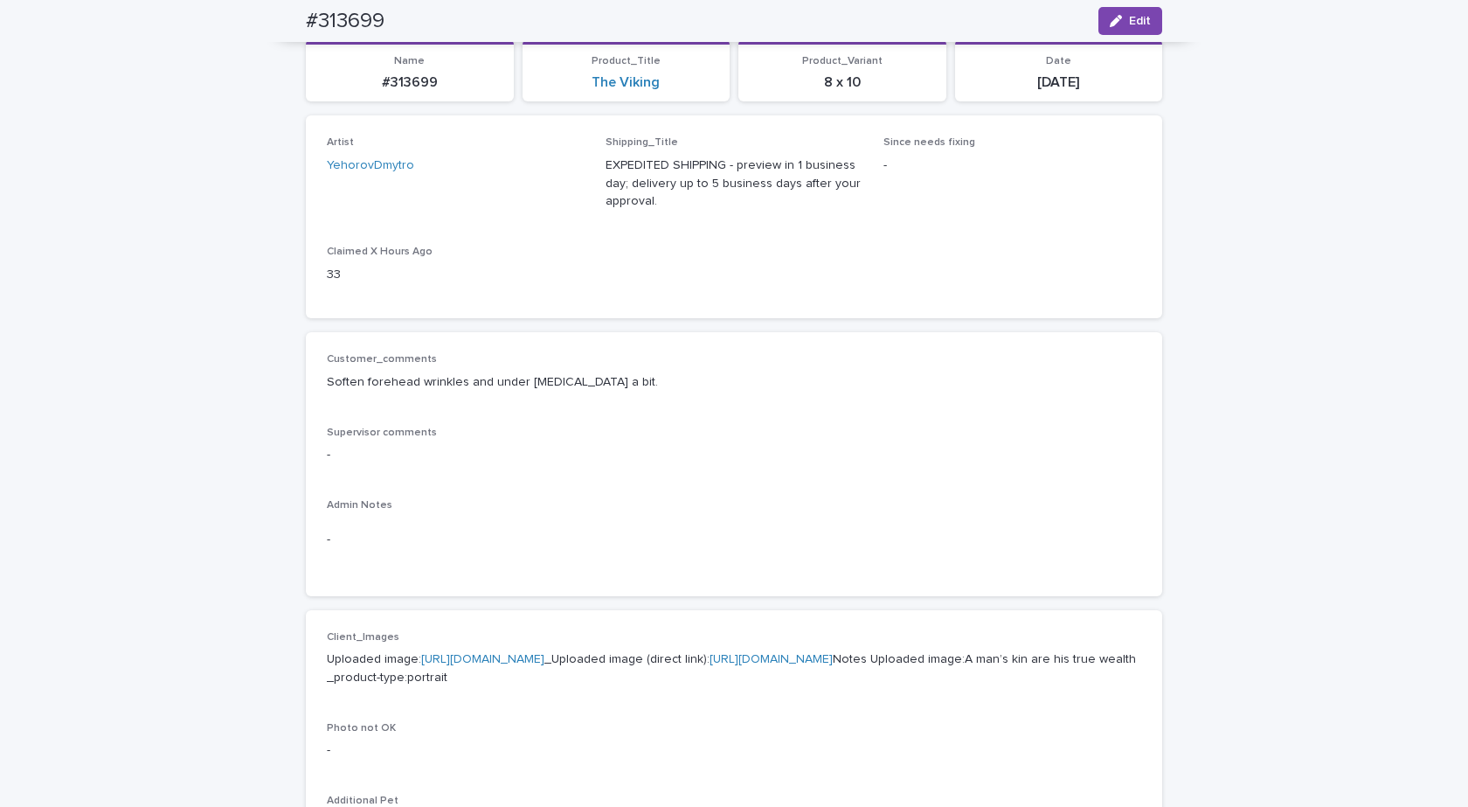
scroll to position [0, 0]
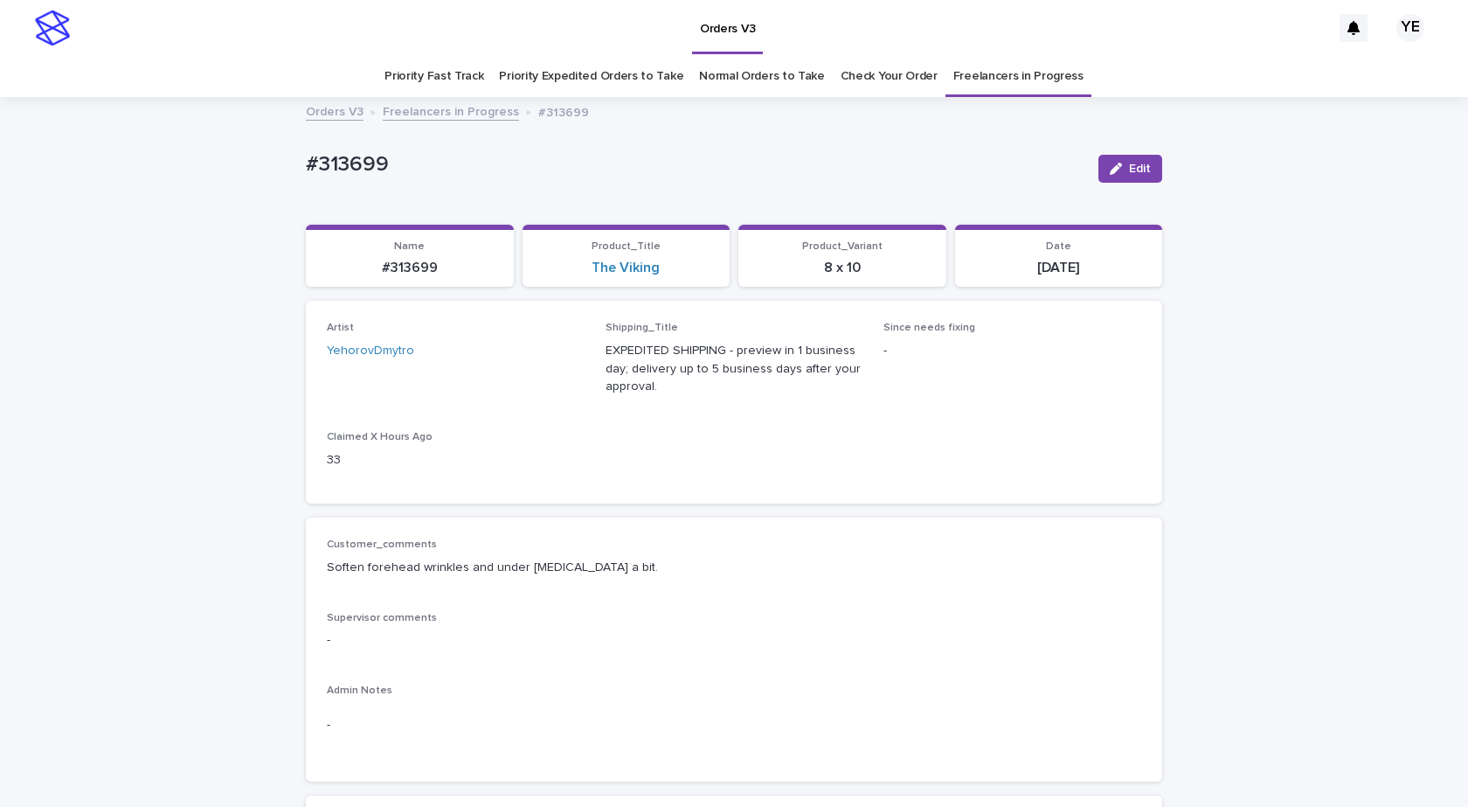
click at [450, 109] on link "Freelancers in Progress" at bounding box center [451, 110] width 136 height 20
